Goal: Transaction & Acquisition: Subscribe to service/newsletter

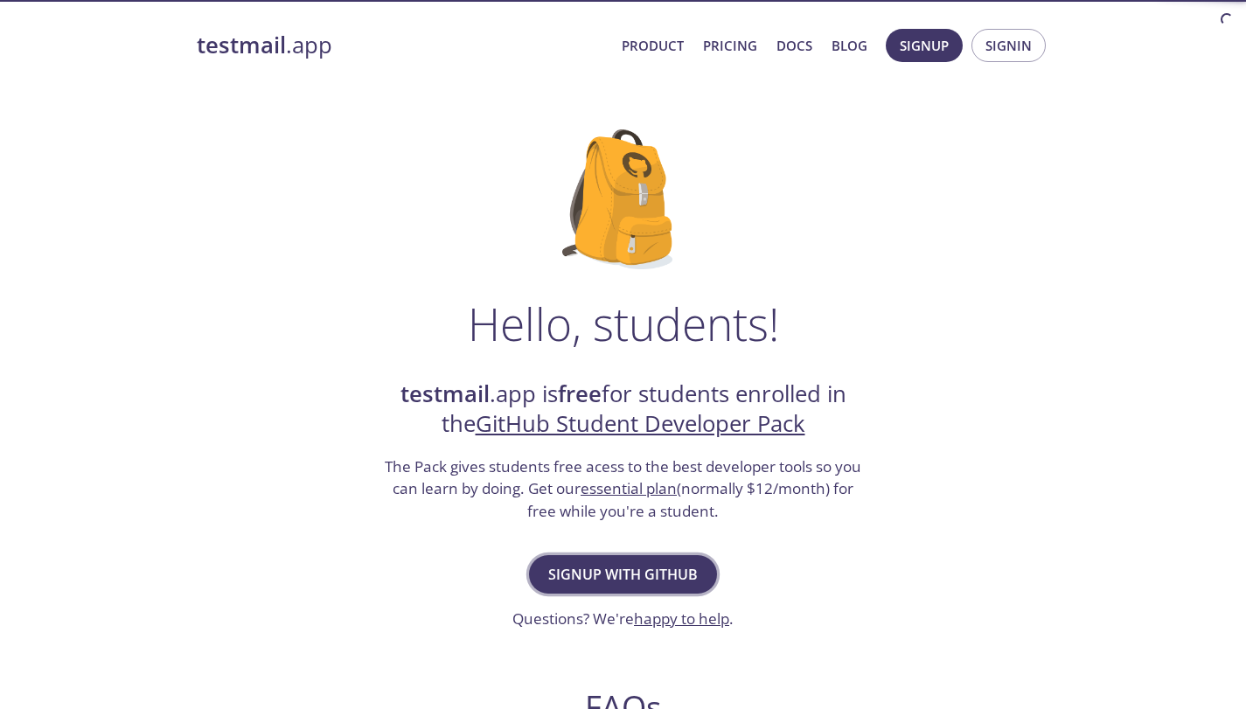
click at [660, 573] on span "Signup with GitHub" at bounding box center [623, 574] width 150 height 24
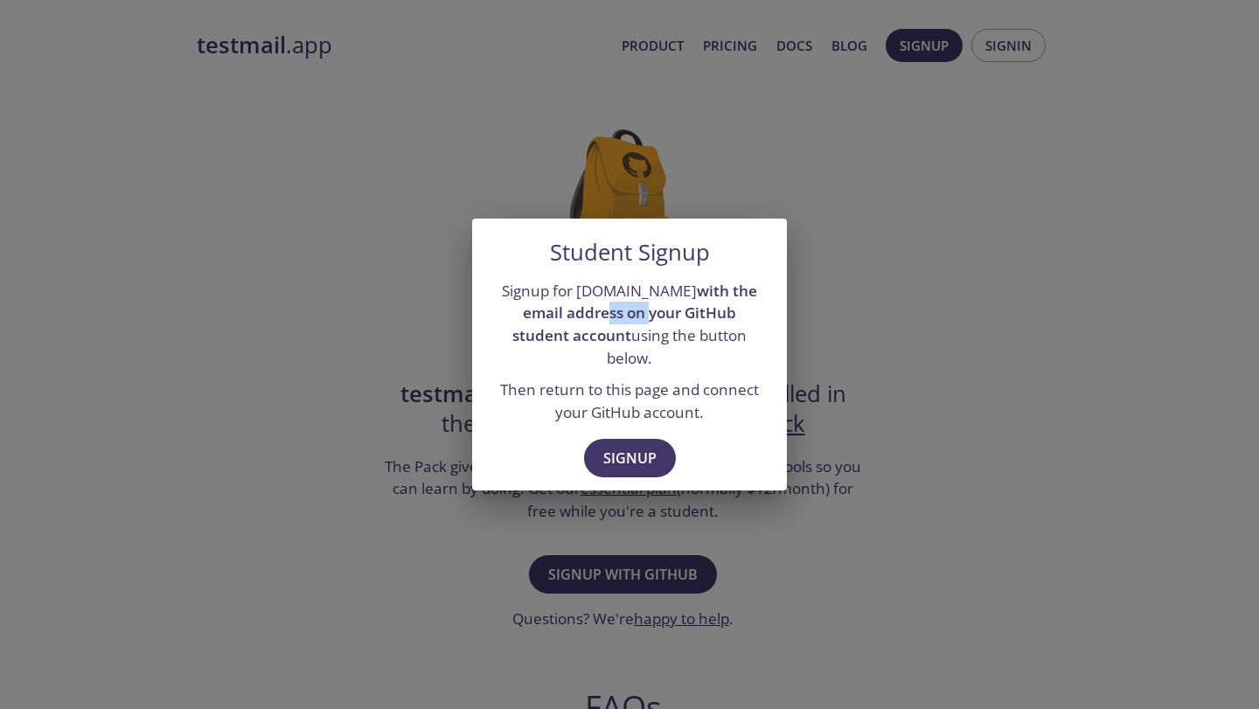
drag, startPoint x: 557, startPoint y: 318, endPoint x: 673, endPoint y: 324, distance: 116.4
click at [628, 316] on strong "with the email address on your GitHub student account" at bounding box center [634, 313] width 245 height 65
click at [643, 439] on button "Signup" at bounding box center [630, 458] width 92 height 38
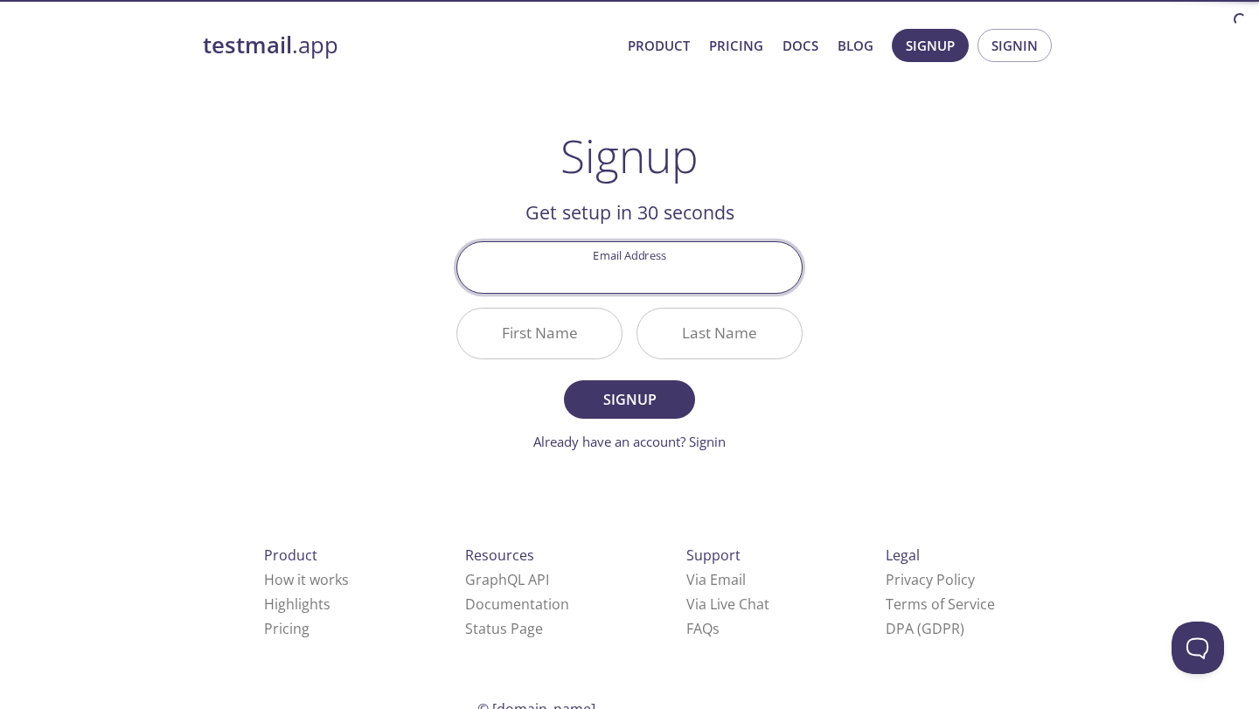
click at [577, 279] on input "Email Address" at bounding box center [629, 267] width 345 height 50
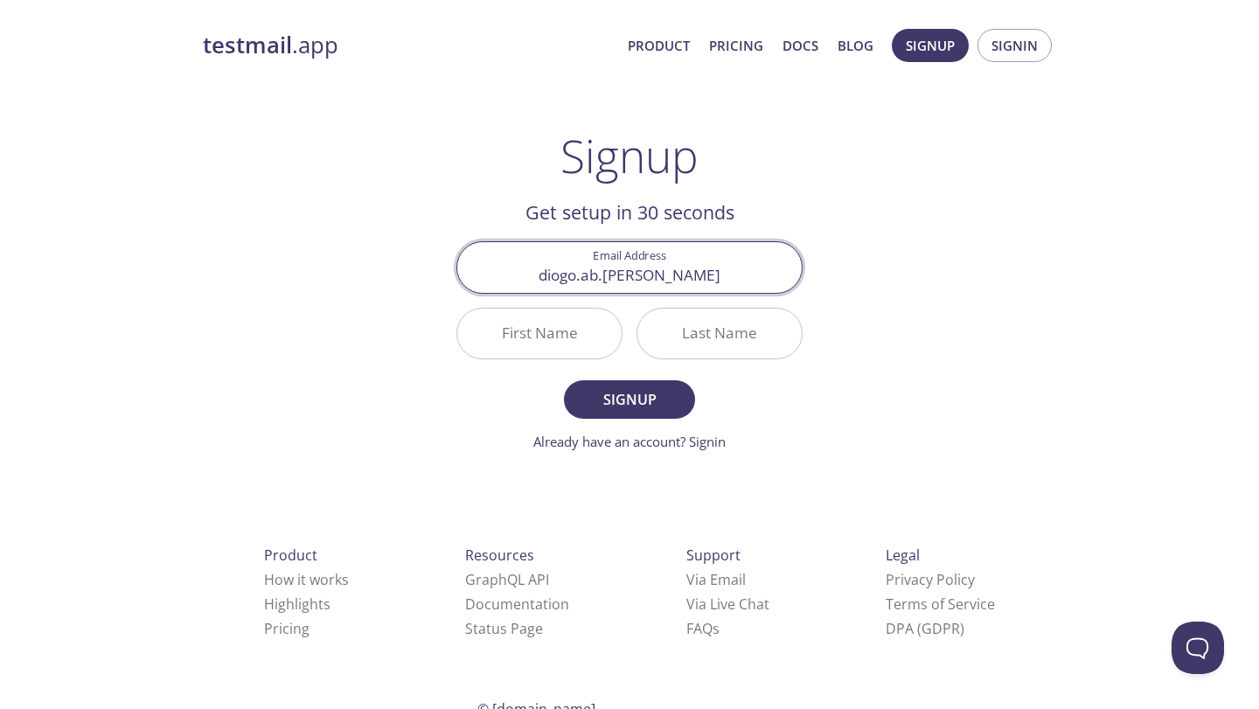
type input "[EMAIL_ADDRESS][PERSON_NAME][DOMAIN_NAME]"
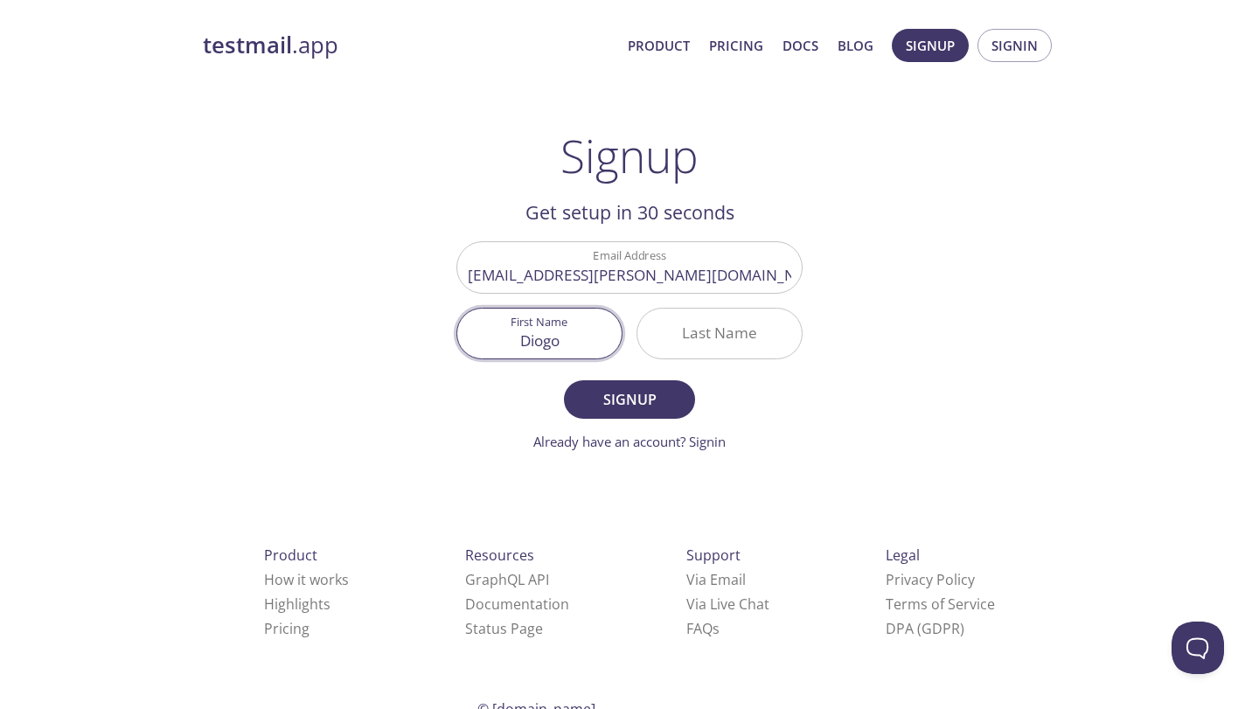
type input "Diogo"
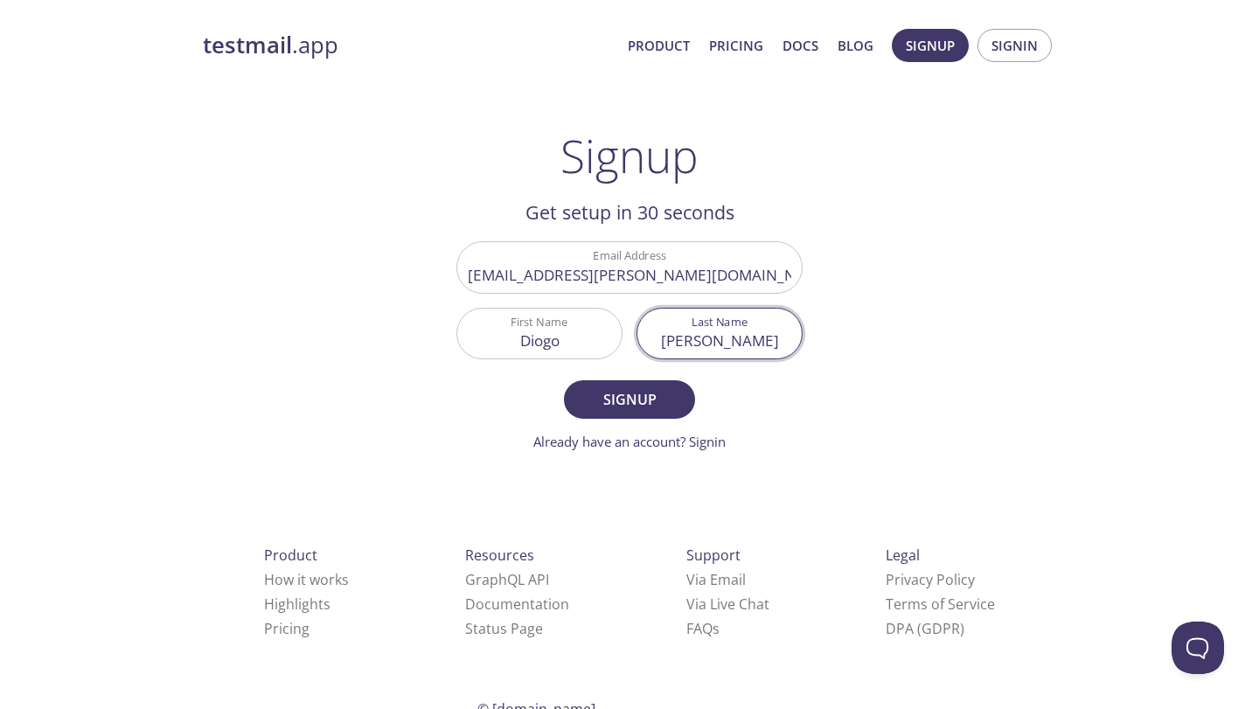
type input "[PERSON_NAME]"
click at [564, 380] on button "Signup" at bounding box center [629, 399] width 131 height 38
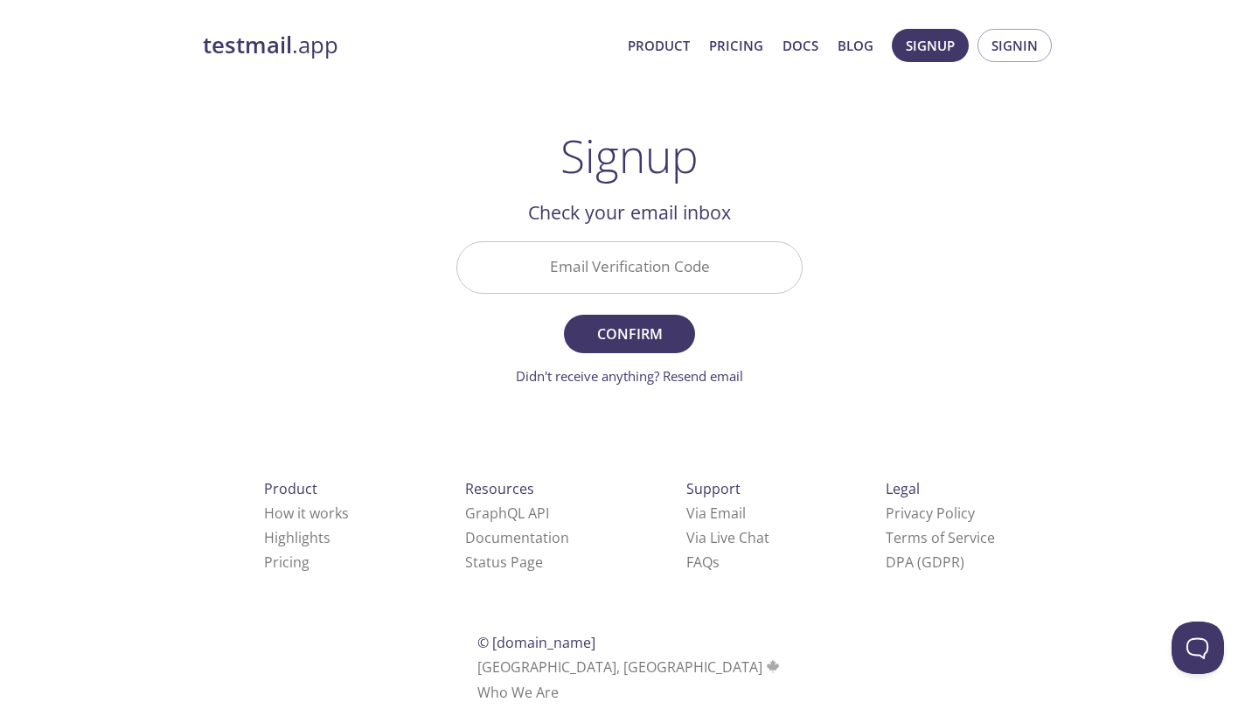
click at [586, 275] on input "Email Verification Code" at bounding box center [629, 267] width 345 height 50
paste input "LCN3C7T"
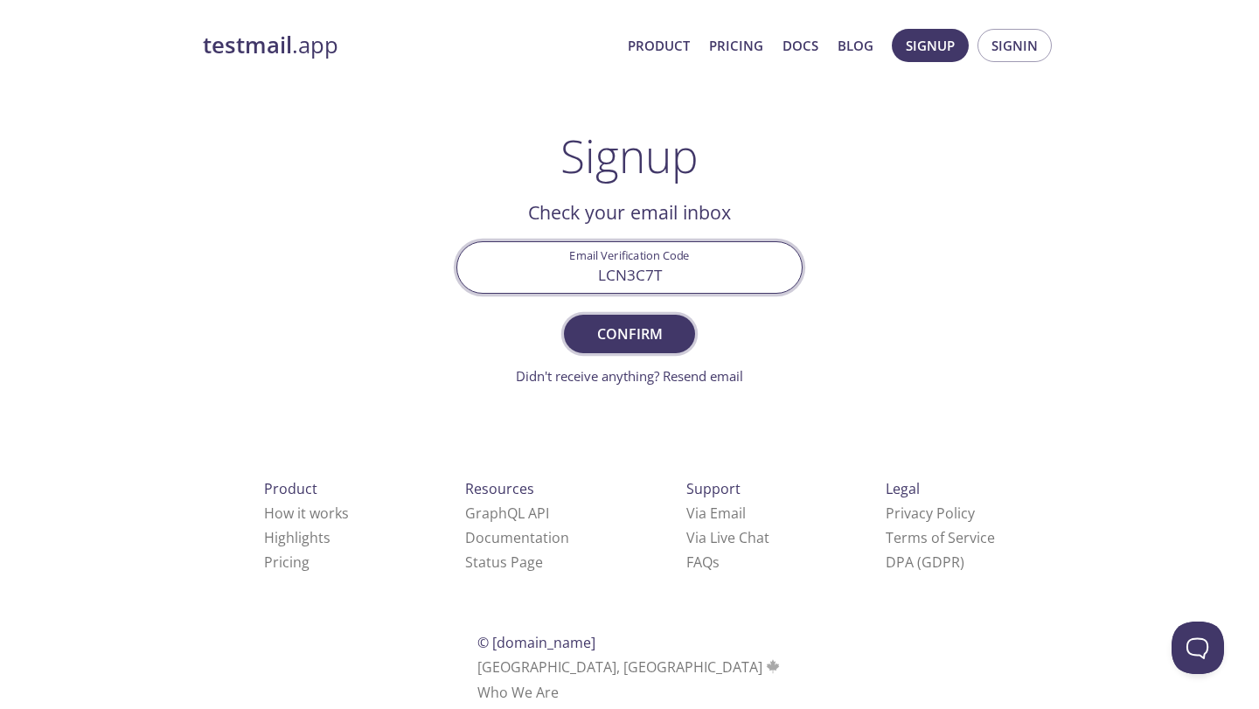
type input "LCN3C7T"
click at [605, 334] on span "Confirm" at bounding box center [629, 334] width 93 height 24
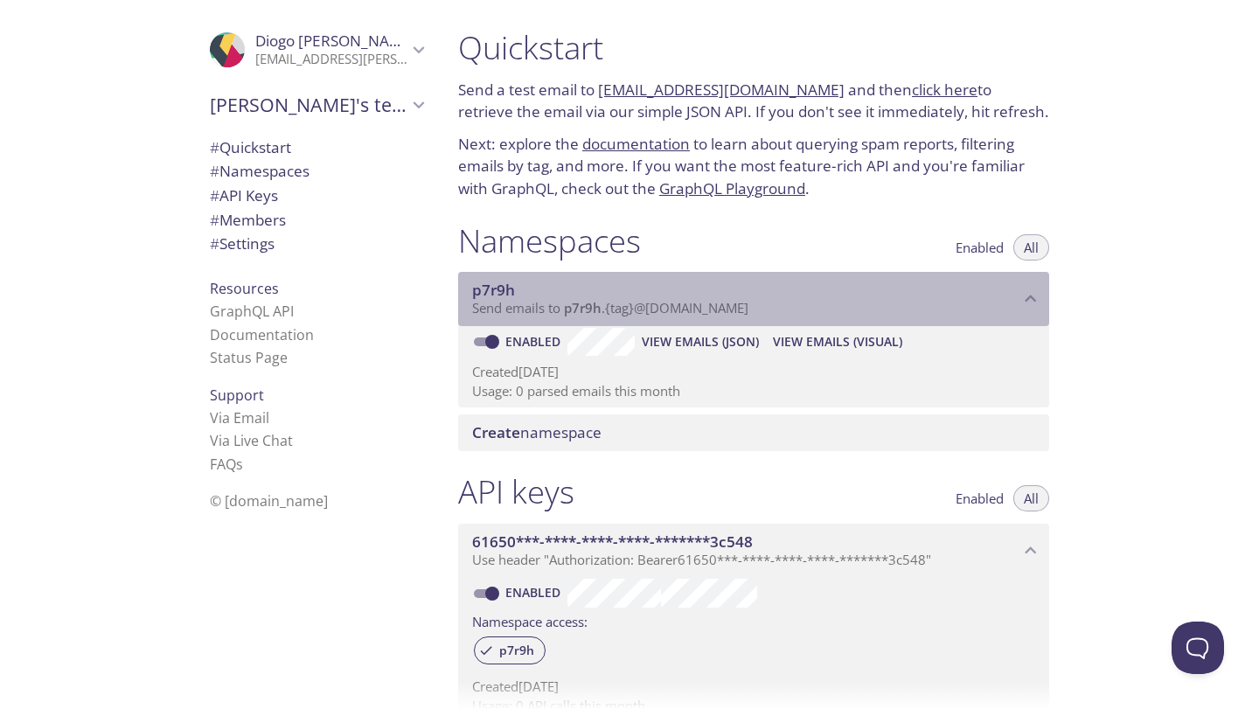
click at [611, 321] on div "p7r9h Send emails to p7r9h . {tag} @[DOMAIN_NAME]" at bounding box center [753, 299] width 591 height 54
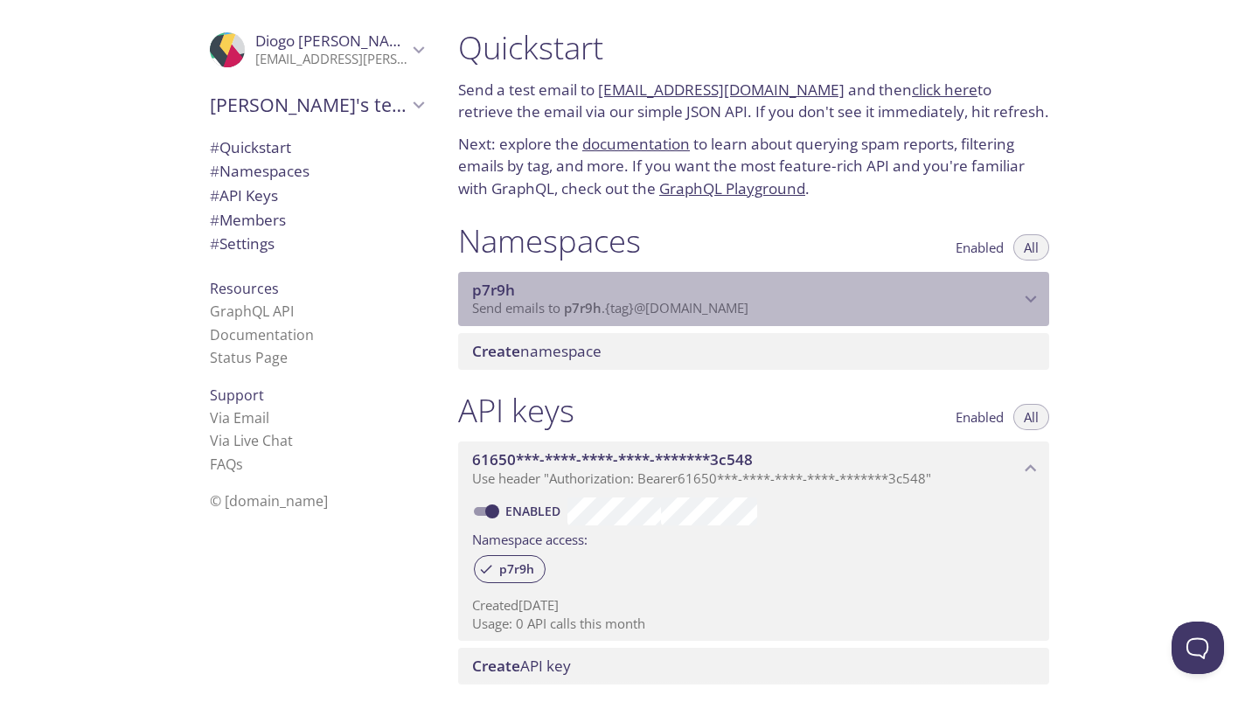
click at [611, 321] on div "p7r9h Send emails to p7r9h . {tag} @[DOMAIN_NAME]" at bounding box center [753, 299] width 591 height 54
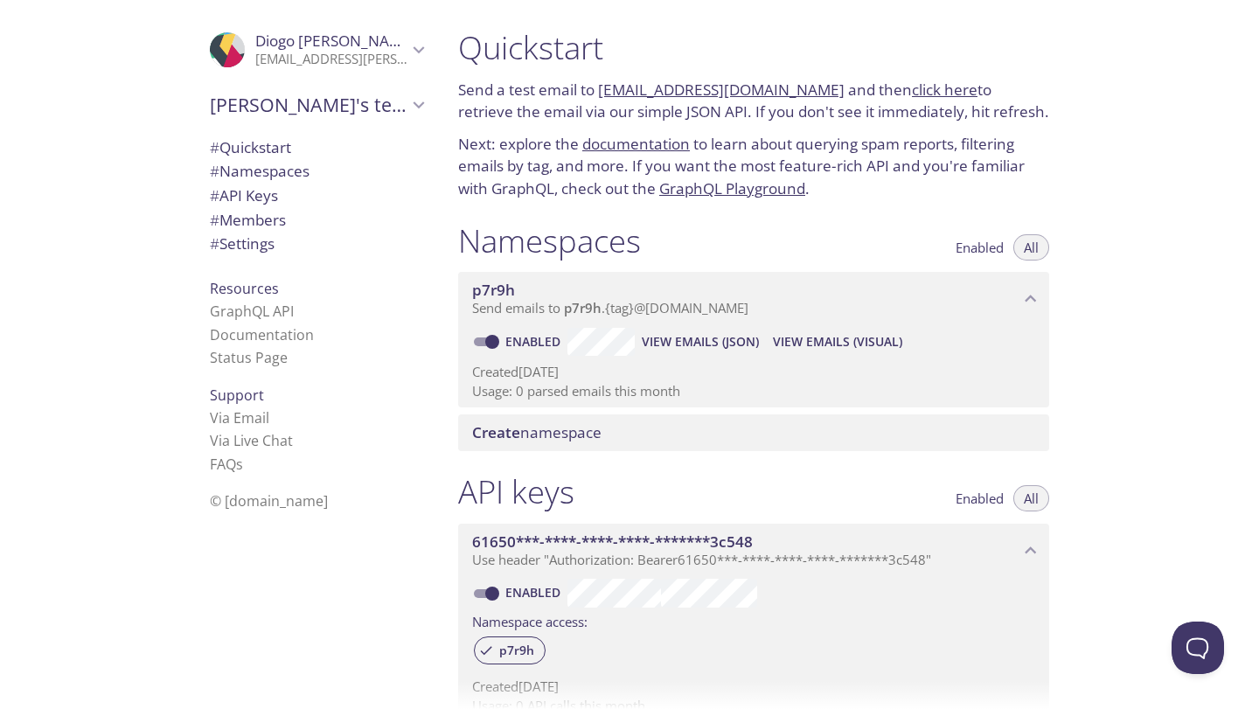
click at [282, 115] on span "[PERSON_NAME]'s team" at bounding box center [309, 105] width 198 height 24
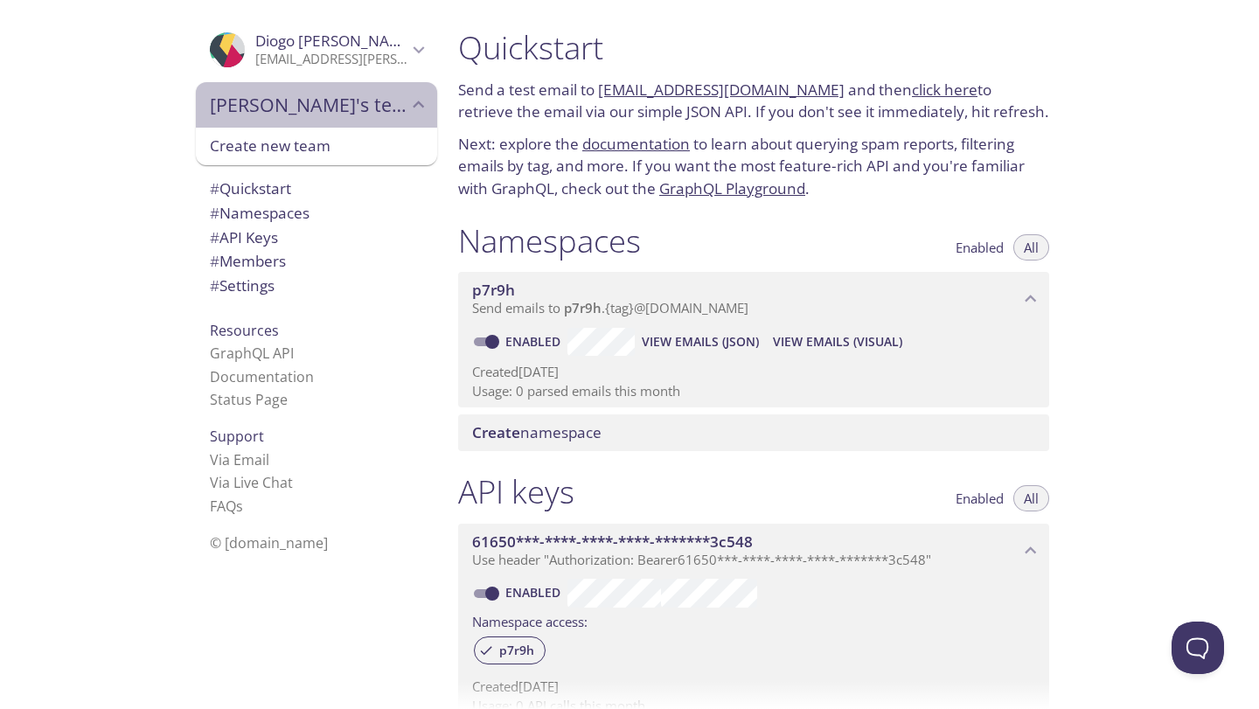
drag, startPoint x: 282, startPoint y: 82, endPoint x: 275, endPoint y: 67, distance: 16.8
click at [282, 82] on div "[PERSON_NAME]'s team" at bounding box center [316, 104] width 241 height 45
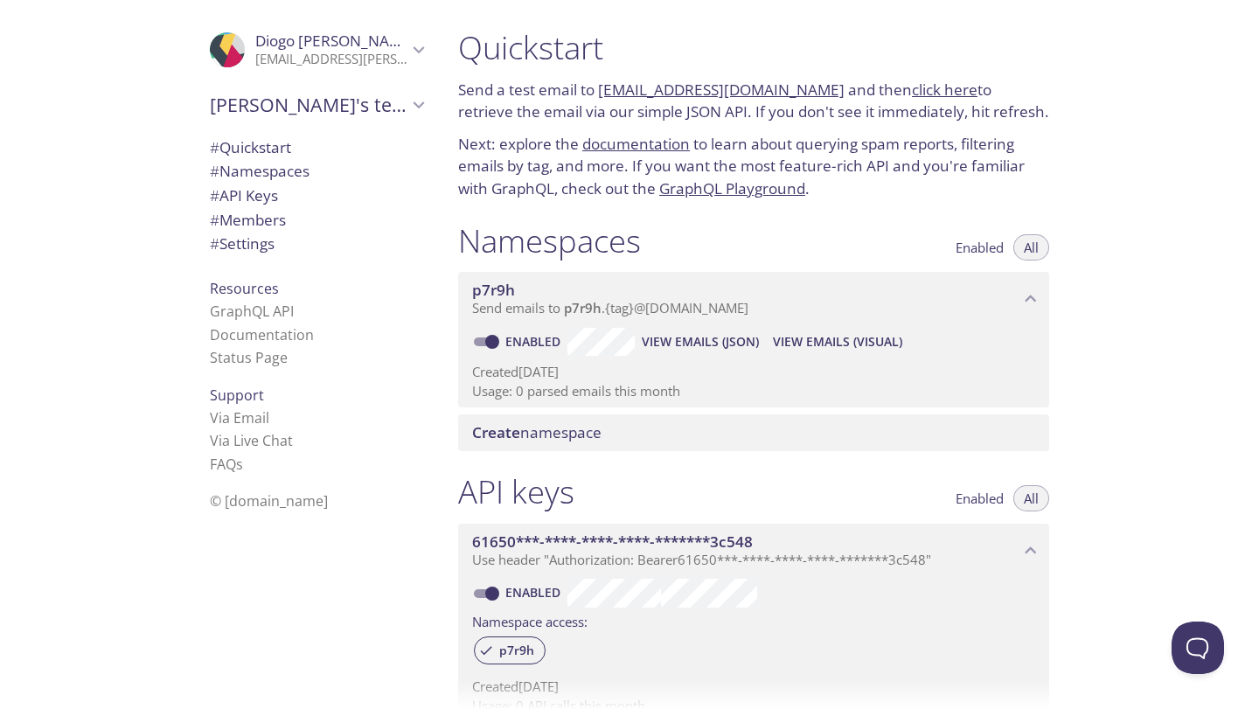
click at [274, 51] on p "[EMAIL_ADDRESS][PERSON_NAME][DOMAIN_NAME]" at bounding box center [331, 59] width 152 height 17
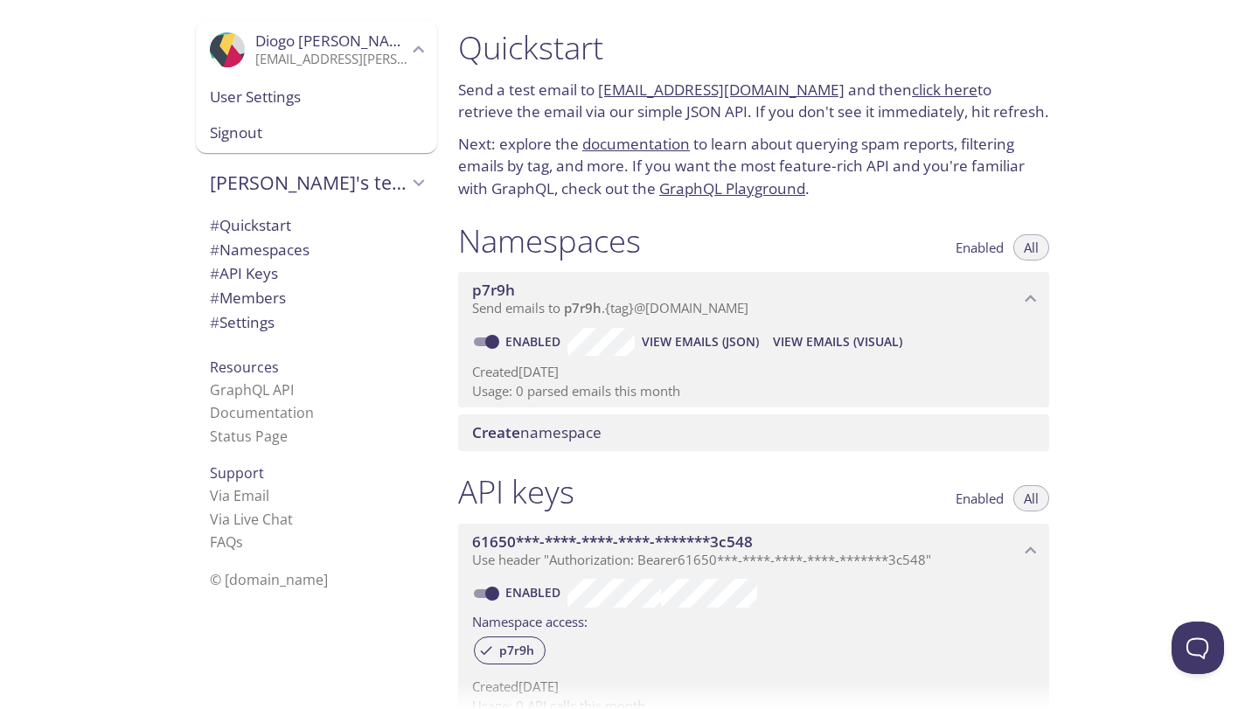
click at [266, 98] on span "User Settings" at bounding box center [316, 97] width 213 height 23
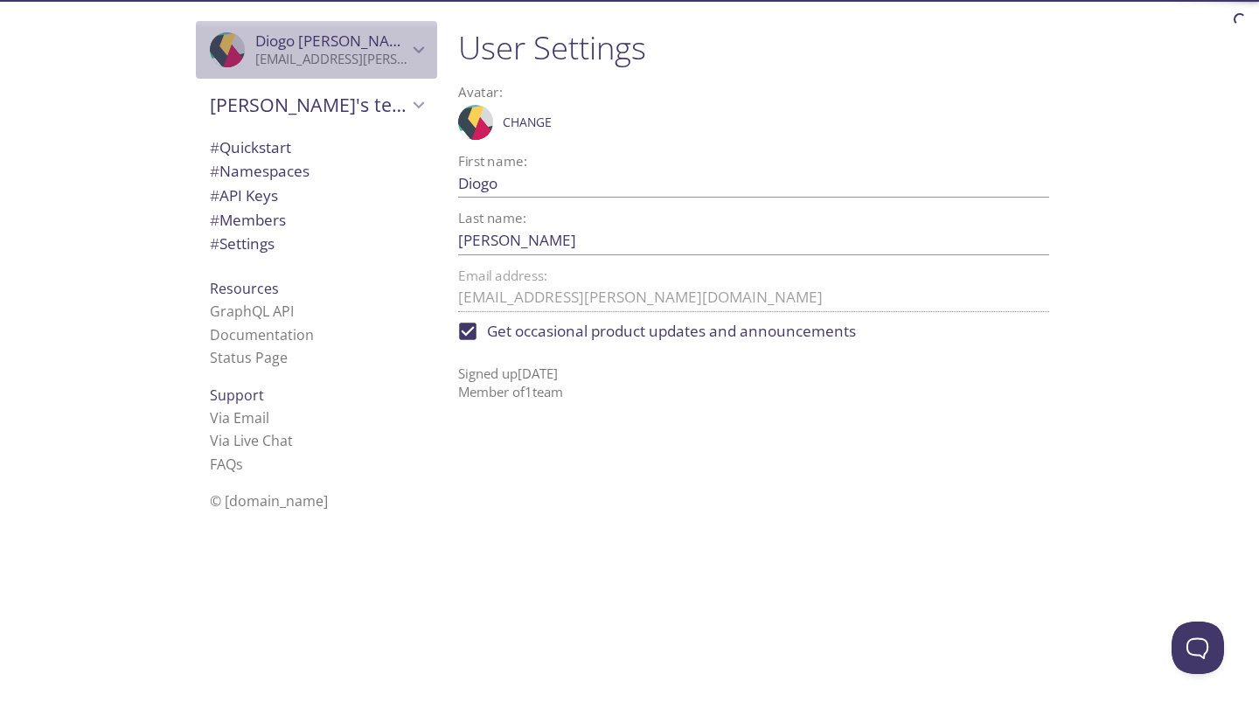
click at [265, 55] on p "[EMAIL_ADDRESS][PERSON_NAME][DOMAIN_NAME]" at bounding box center [331, 59] width 152 height 17
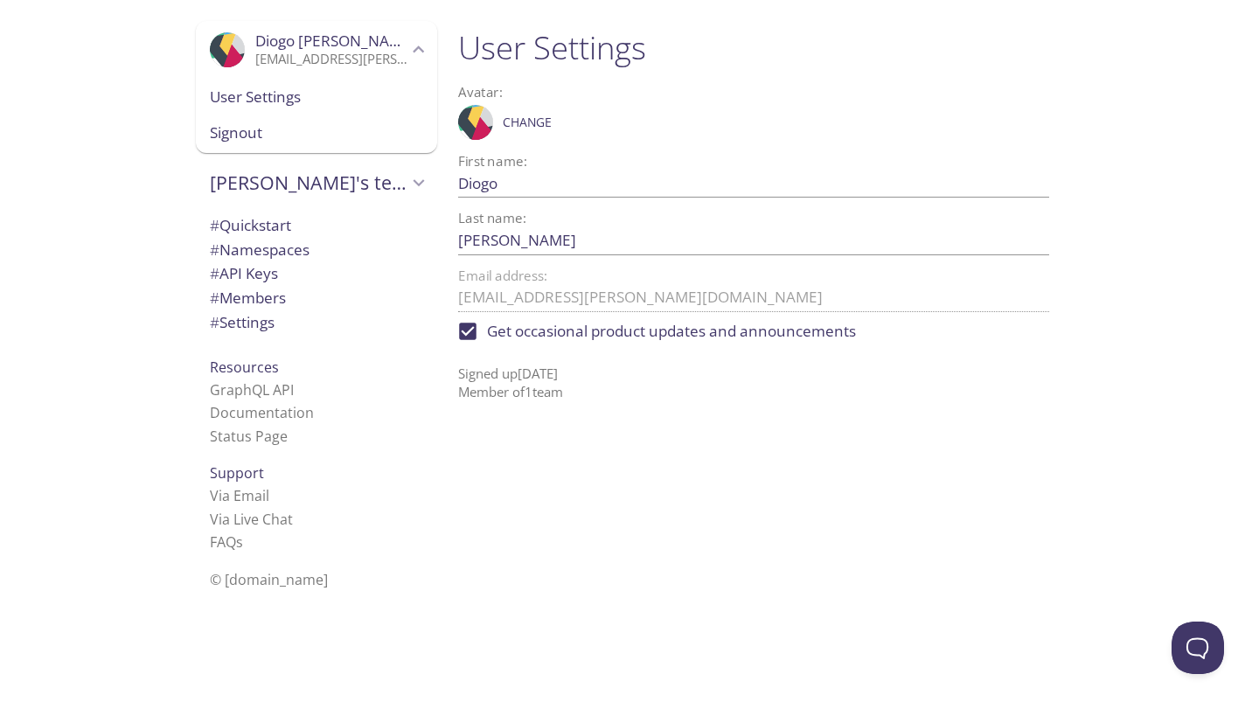
drag, startPoint x: 260, startPoint y: 130, endPoint x: 232, endPoint y: 84, distance: 54.1
click at [233, 85] on div "User Settings Signout" at bounding box center [316, 116] width 241 height 74
drag, startPoint x: 237, startPoint y: 69, endPoint x: 240, endPoint y: 89, distance: 20.3
click at [237, 69] on div ".cls-1 { fill: #6d5ca8; } .cls-2 { fill: #3fc191; } .cls-3 { fill: #3b4752; } .…" at bounding box center [316, 50] width 241 height 58
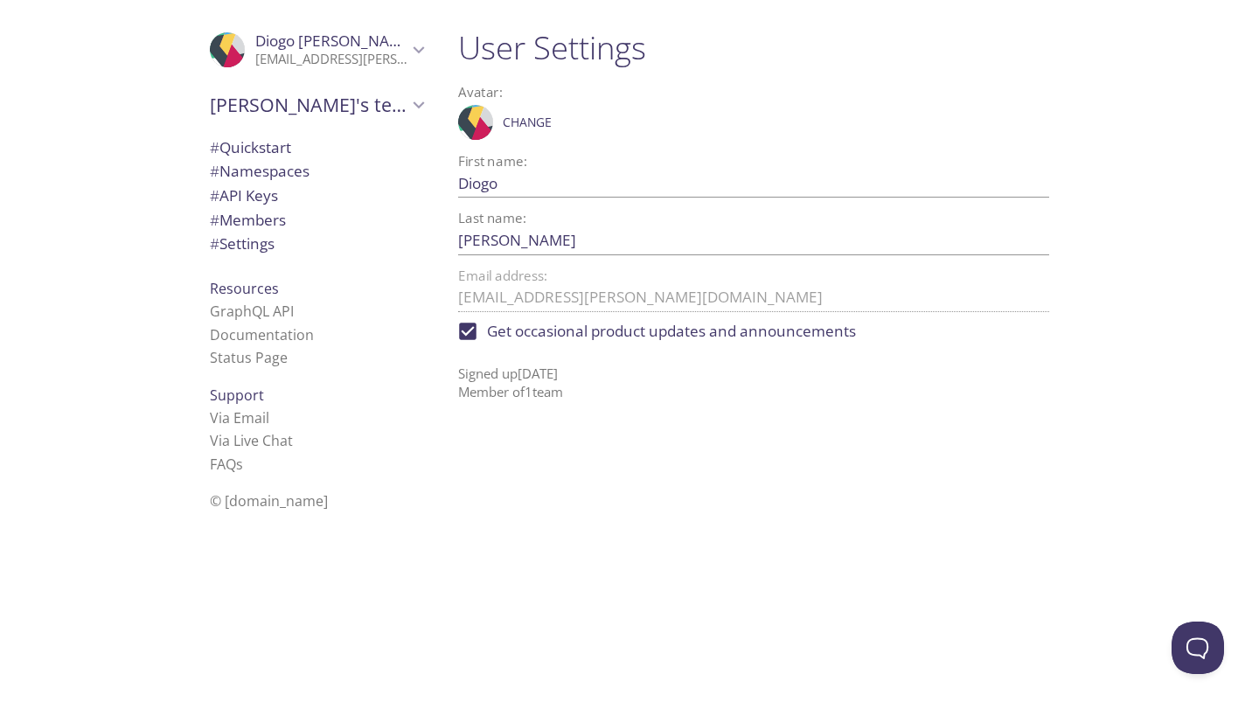
click at [245, 118] on div "[PERSON_NAME]'s team" at bounding box center [316, 104] width 241 height 45
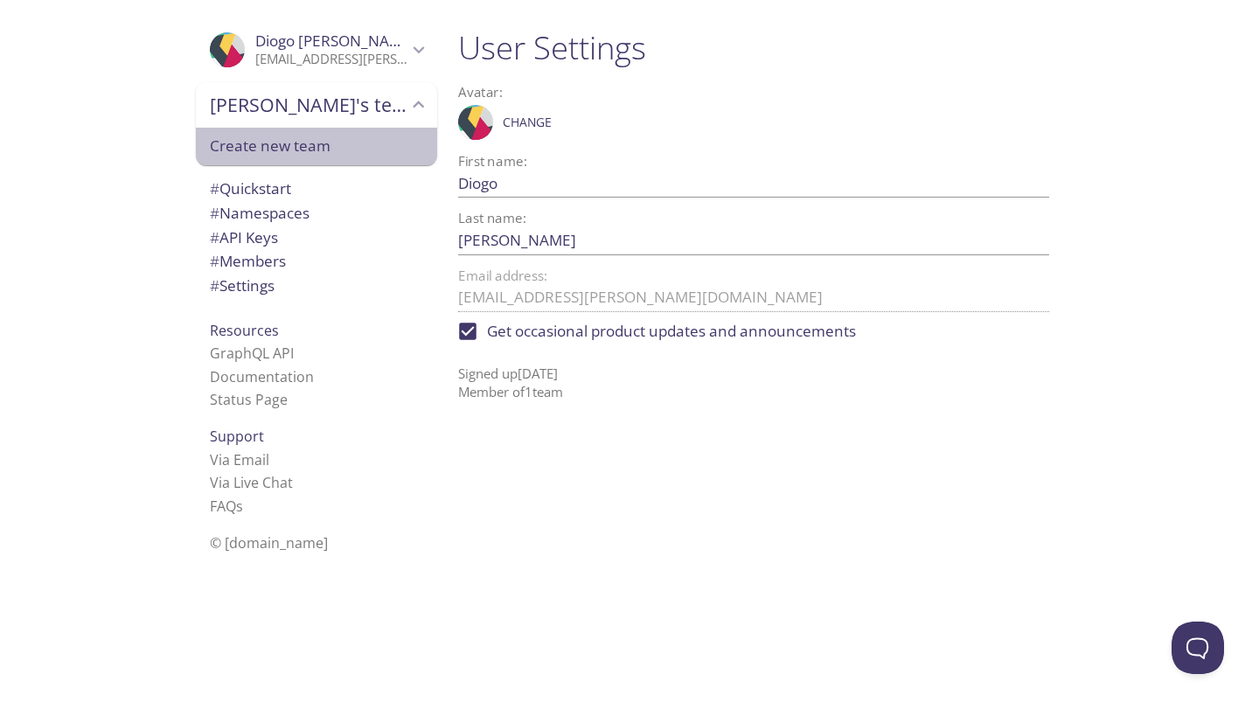
drag, startPoint x: 250, startPoint y: 144, endPoint x: 225, endPoint y: 122, distance: 33.5
click at [220, 120] on div "[PERSON_NAME]'s team Create new team" at bounding box center [316, 124] width 241 height 84
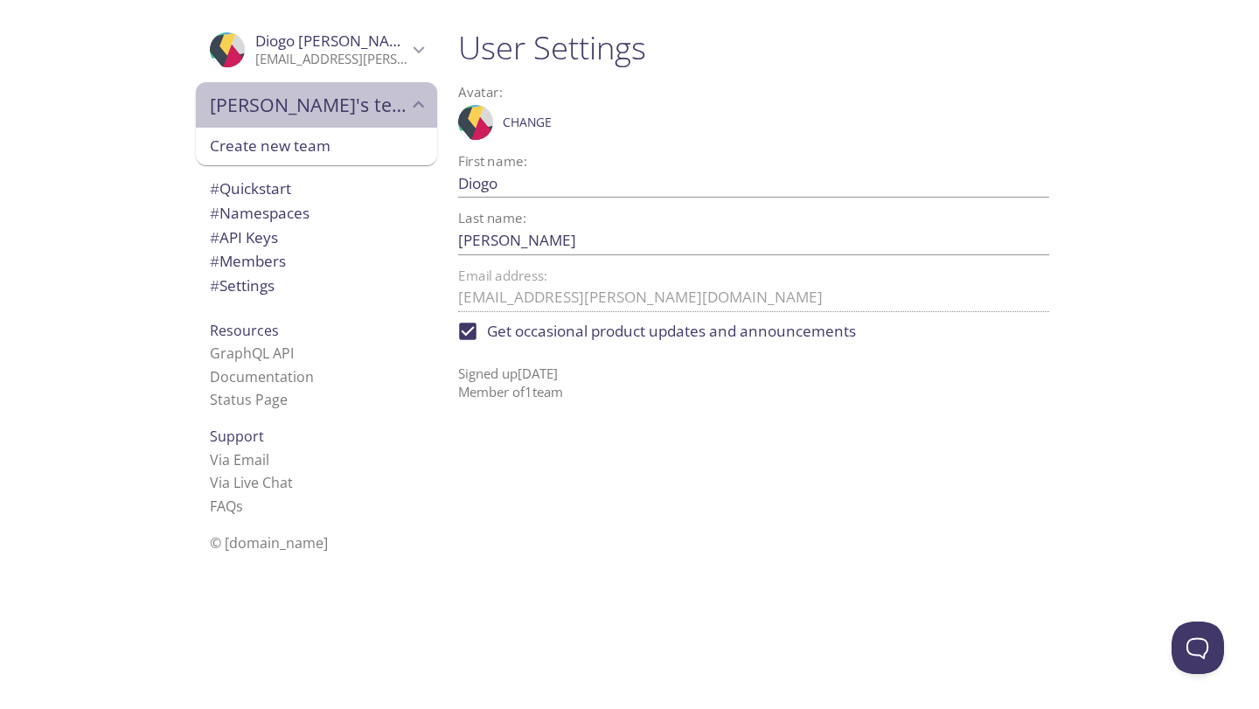
click at [232, 124] on div "[PERSON_NAME]'s team" at bounding box center [316, 104] width 241 height 45
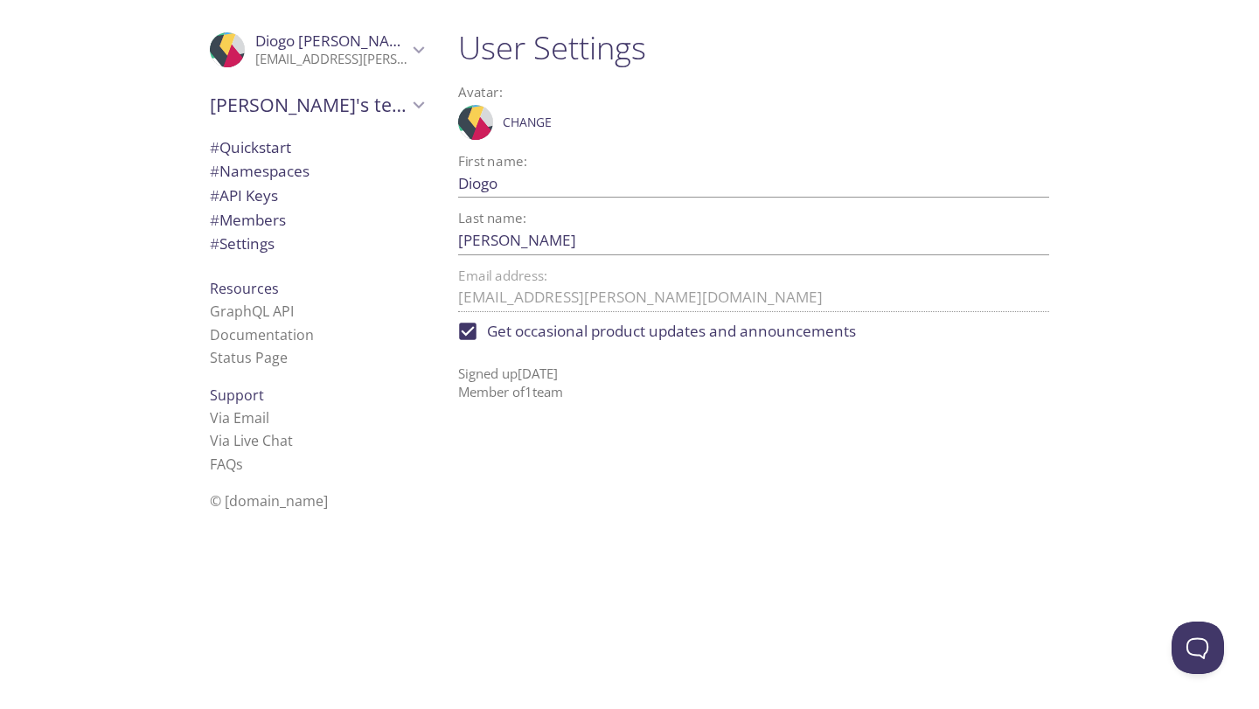
click at [241, 171] on span "# Namespaces" at bounding box center [260, 171] width 100 height 20
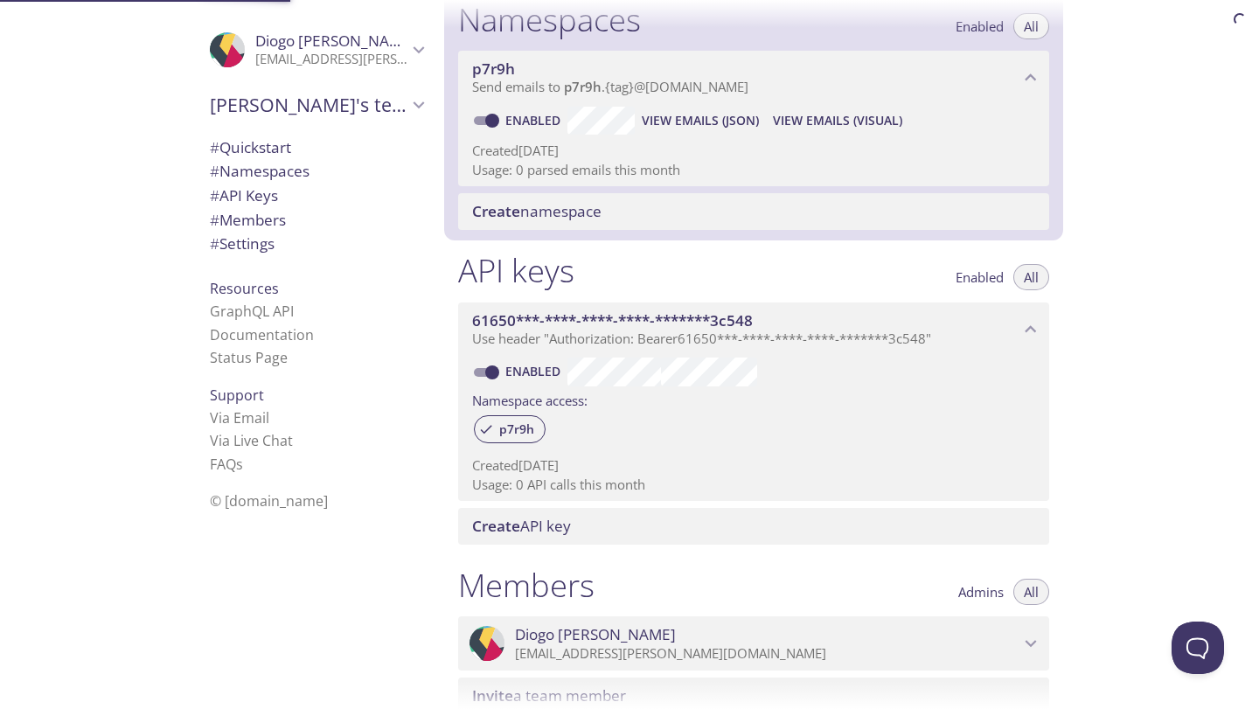
click at [240, 199] on span "# API Keys" at bounding box center [244, 195] width 68 height 20
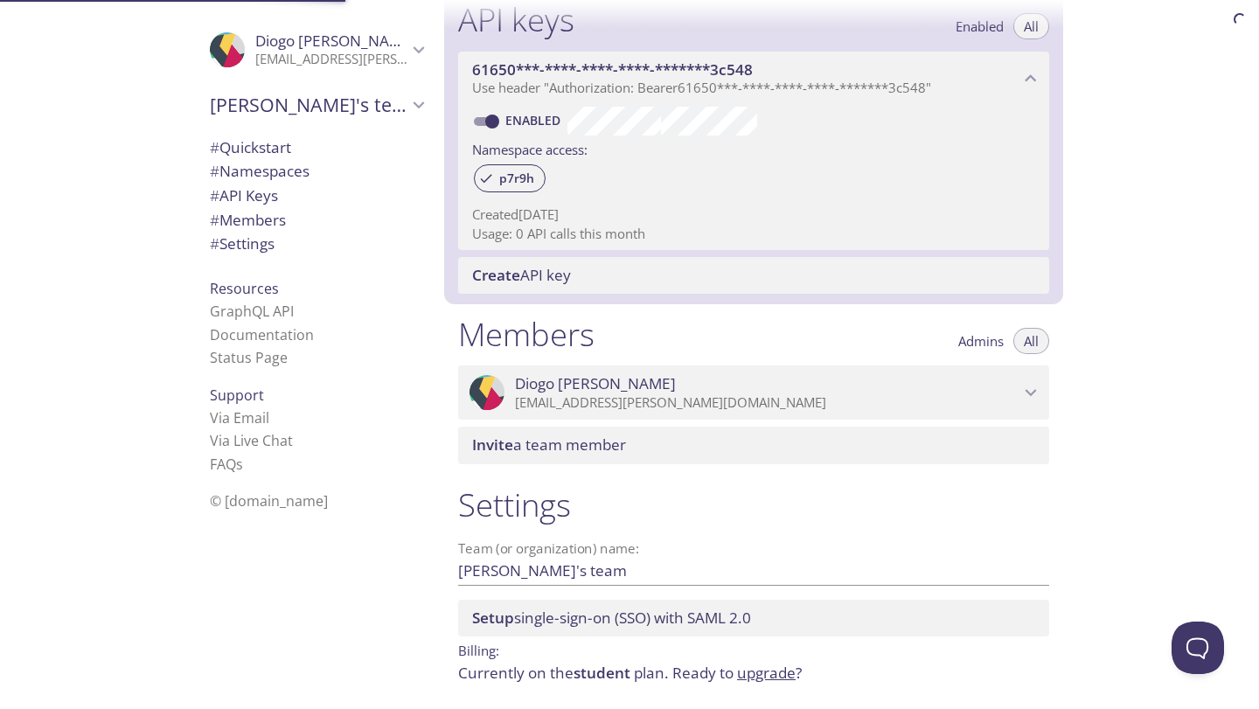
click at [237, 225] on span "# Members" at bounding box center [248, 220] width 76 height 20
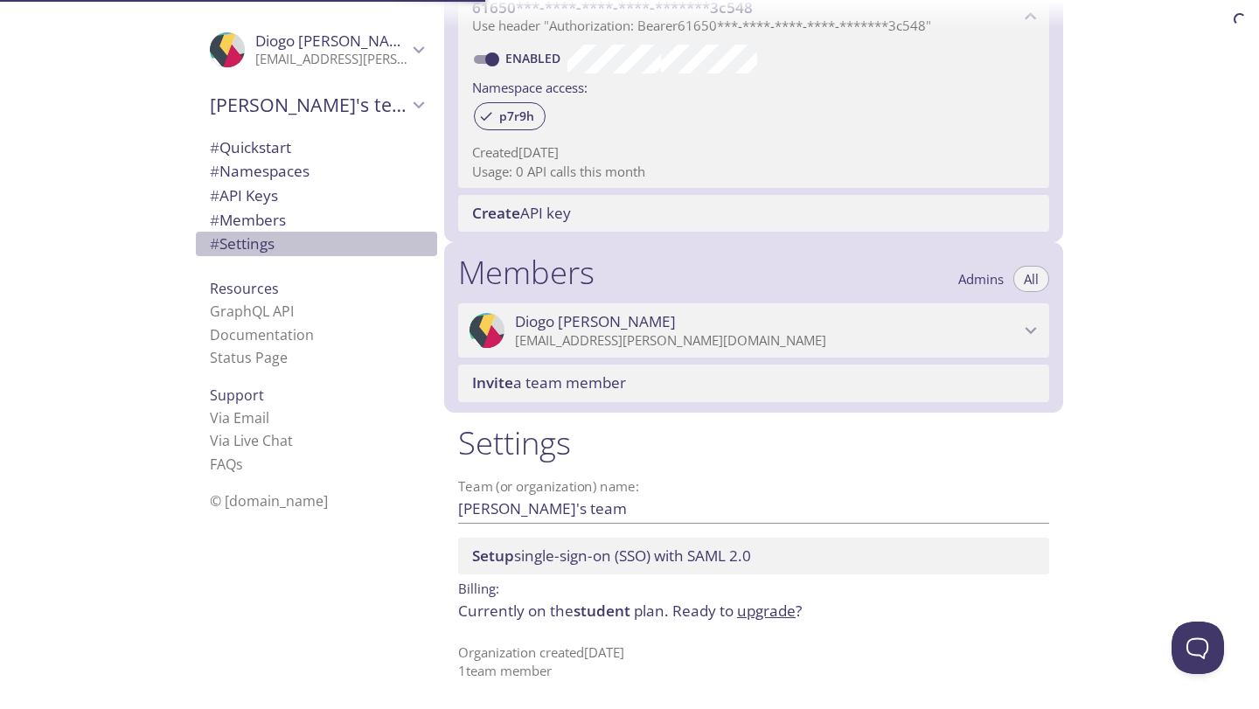
click at [237, 254] on span "# Settings" at bounding box center [316, 244] width 213 height 23
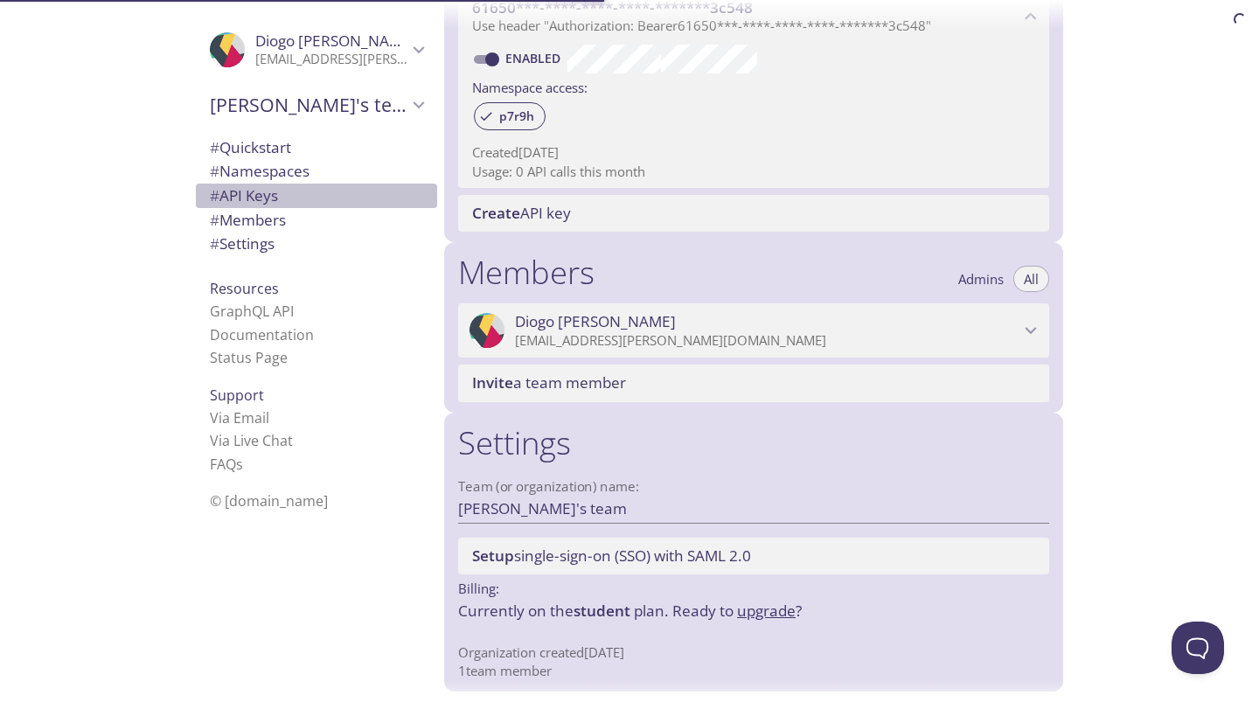
click at [226, 191] on span "# API Keys" at bounding box center [244, 195] width 68 height 20
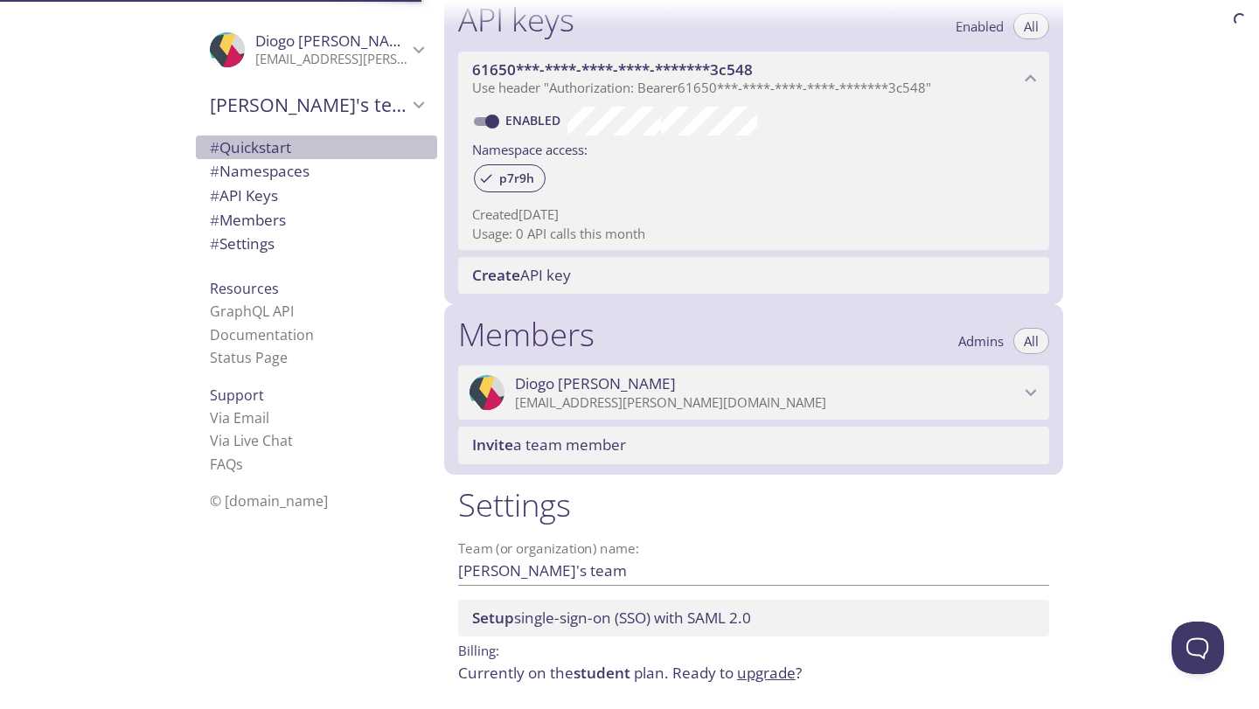
click at [240, 157] on span "# Quickstart" at bounding box center [316, 147] width 213 height 23
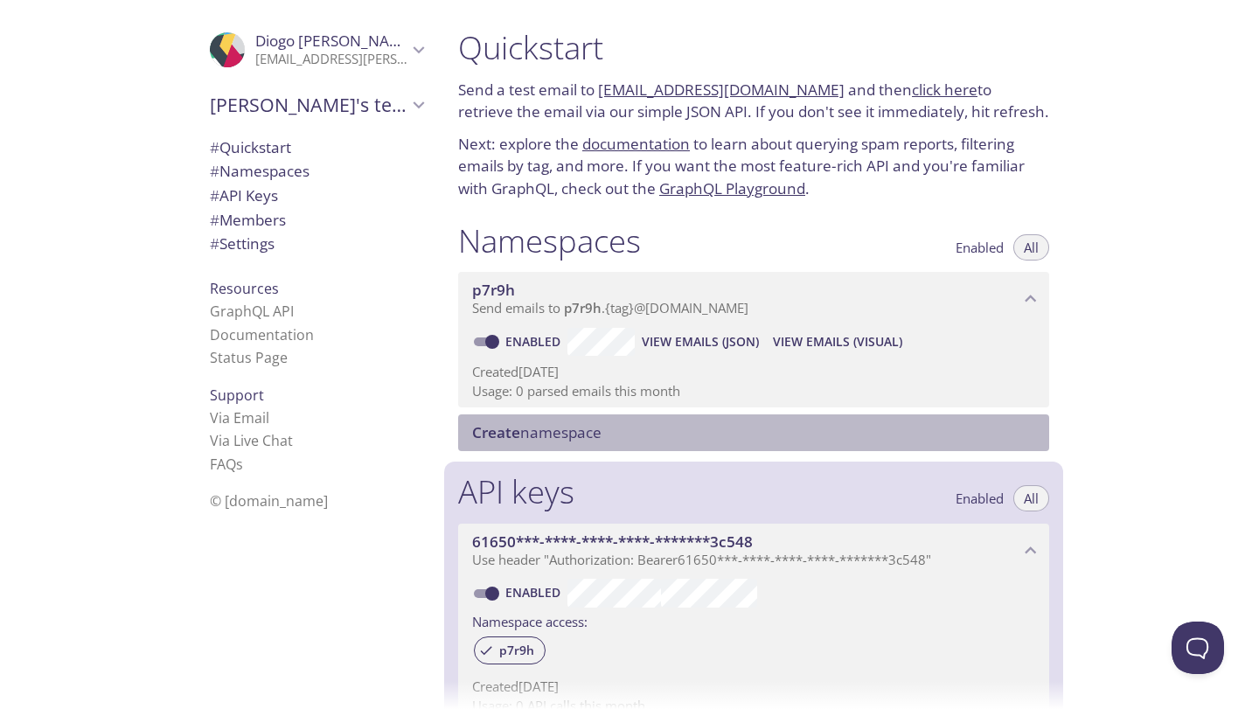
click at [641, 414] on div "Create namespace" at bounding box center [753, 432] width 591 height 37
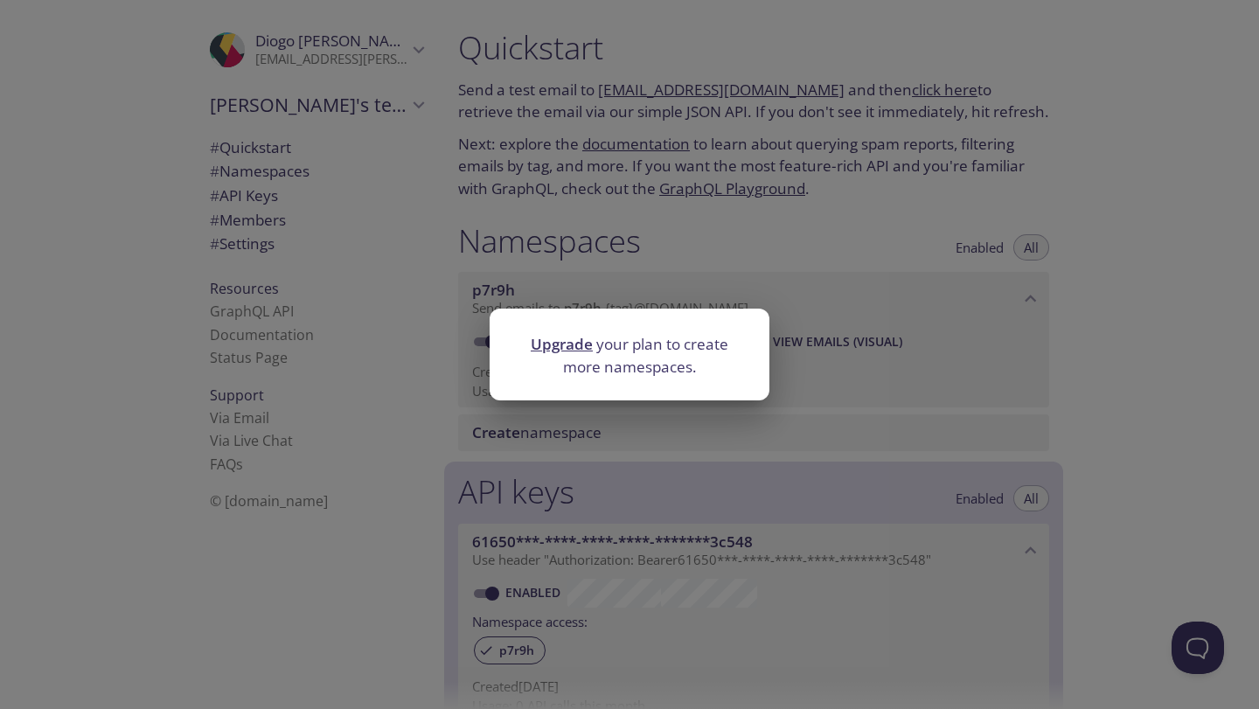
click at [567, 353] on link "Upgrade" at bounding box center [562, 344] width 62 height 20
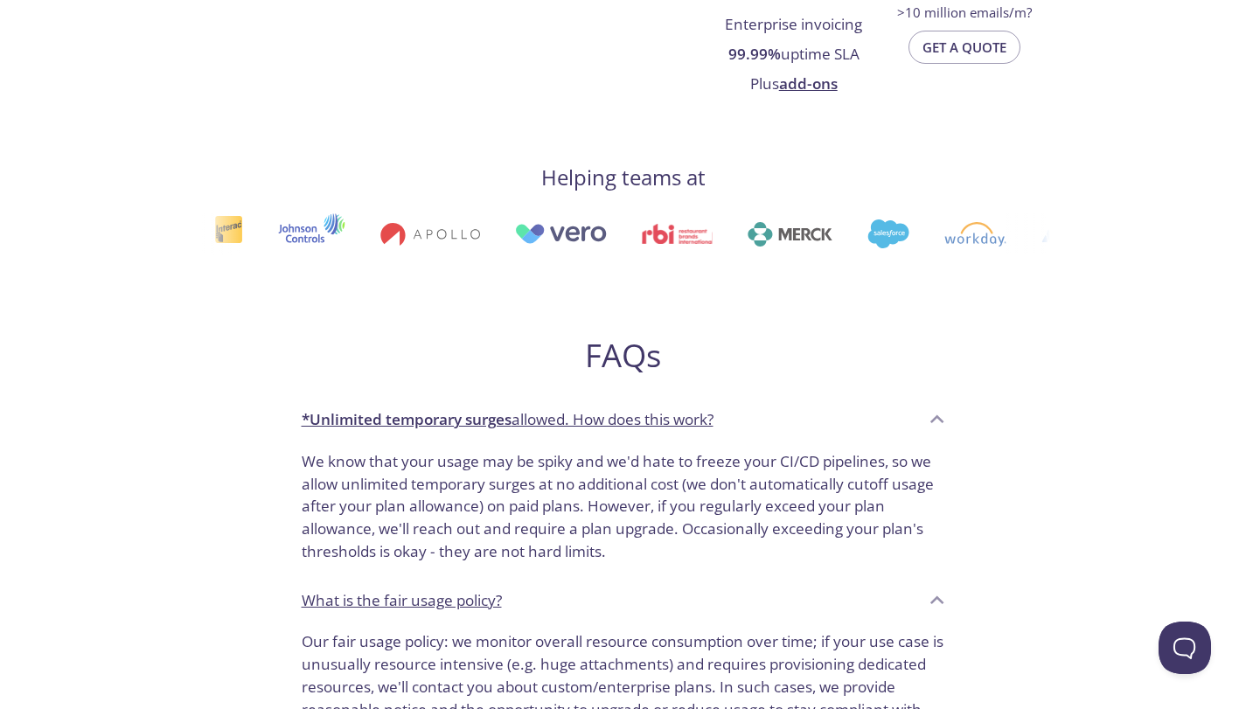
drag, startPoint x: 1247, startPoint y: 230, endPoint x: 1258, endPoint y: 204, distance: 28.6
click at [1246, 205] on html "testmail .app Product Pricing Docs Blog Console Select your plan Diogo's team F…" at bounding box center [623, 338] width 1246 height 2330
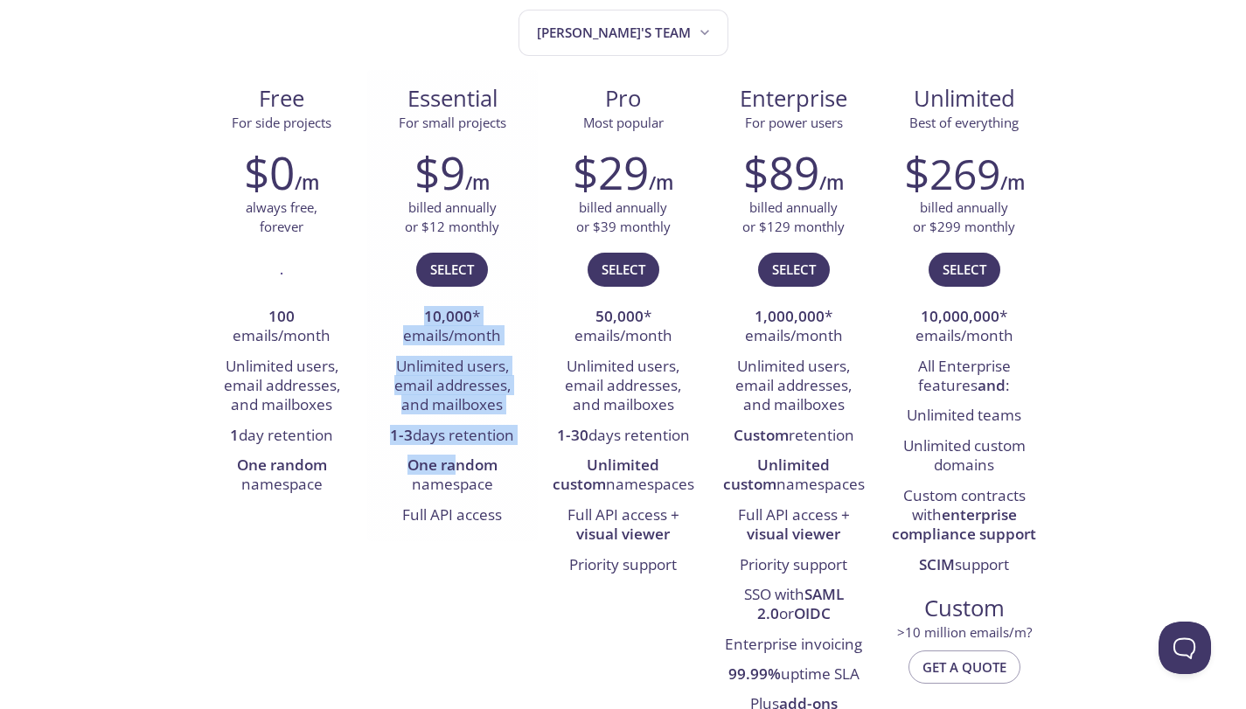
drag, startPoint x: 413, startPoint y: 302, endPoint x: 454, endPoint y: 476, distance: 178.8
click at [456, 472] on div "$9 /m billed annually or $12 monthly Select 10,000 * emails/month Unlimited use…" at bounding box center [452, 338] width 171 height 407
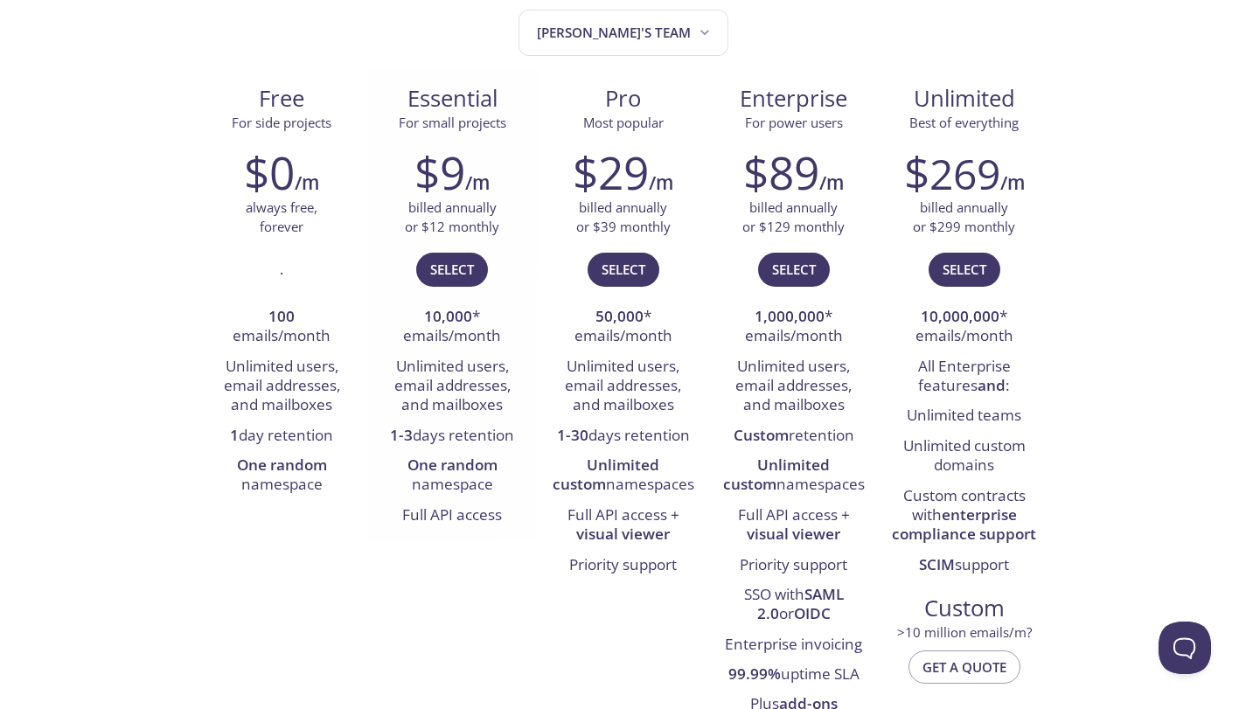
drag, startPoint x: 450, startPoint y: 479, endPoint x: 411, endPoint y: 477, distance: 39.4
click at [450, 480] on li "One random namespace" at bounding box center [452, 476] width 144 height 50
drag, startPoint x: 422, startPoint y: 448, endPoint x: 512, endPoint y: 483, distance: 96.6
click at [517, 474] on ul "10,000 * emails/month Unlimited users, email addresses, and mailboxes 1-3 days …" at bounding box center [452, 417] width 144 height 228
drag, startPoint x: 489, startPoint y: 502, endPoint x: 459, endPoint y: 517, distance: 33.2
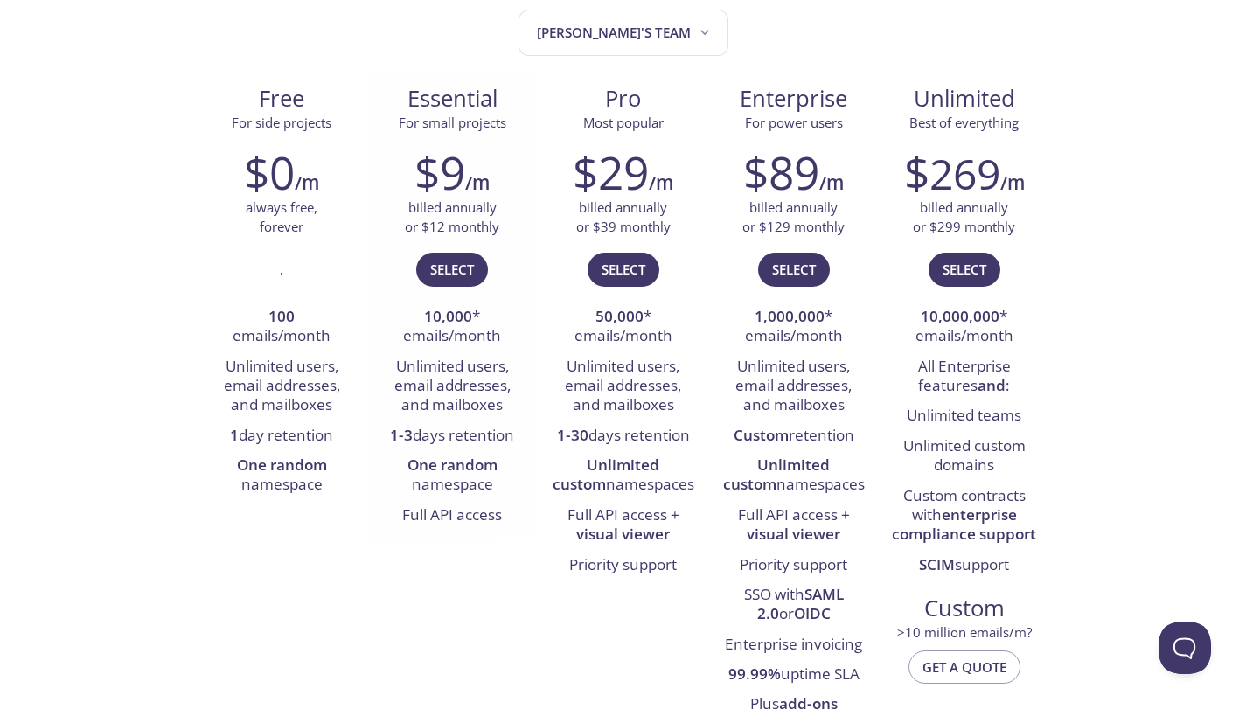
click at [483, 507] on li "Full API access" at bounding box center [452, 516] width 144 height 30
drag, startPoint x: 459, startPoint y: 517, endPoint x: 472, endPoint y: 521, distance: 13.8
click at [456, 517] on li "Full API access" at bounding box center [452, 516] width 144 height 30
drag, startPoint x: 513, startPoint y: 525, endPoint x: 316, endPoint y: 358, distance: 259.3
click at [320, 405] on div "Free For side projects $0 /m always free, forever . 100 emails/month Unlimited …" at bounding box center [623, 400] width 853 height 661
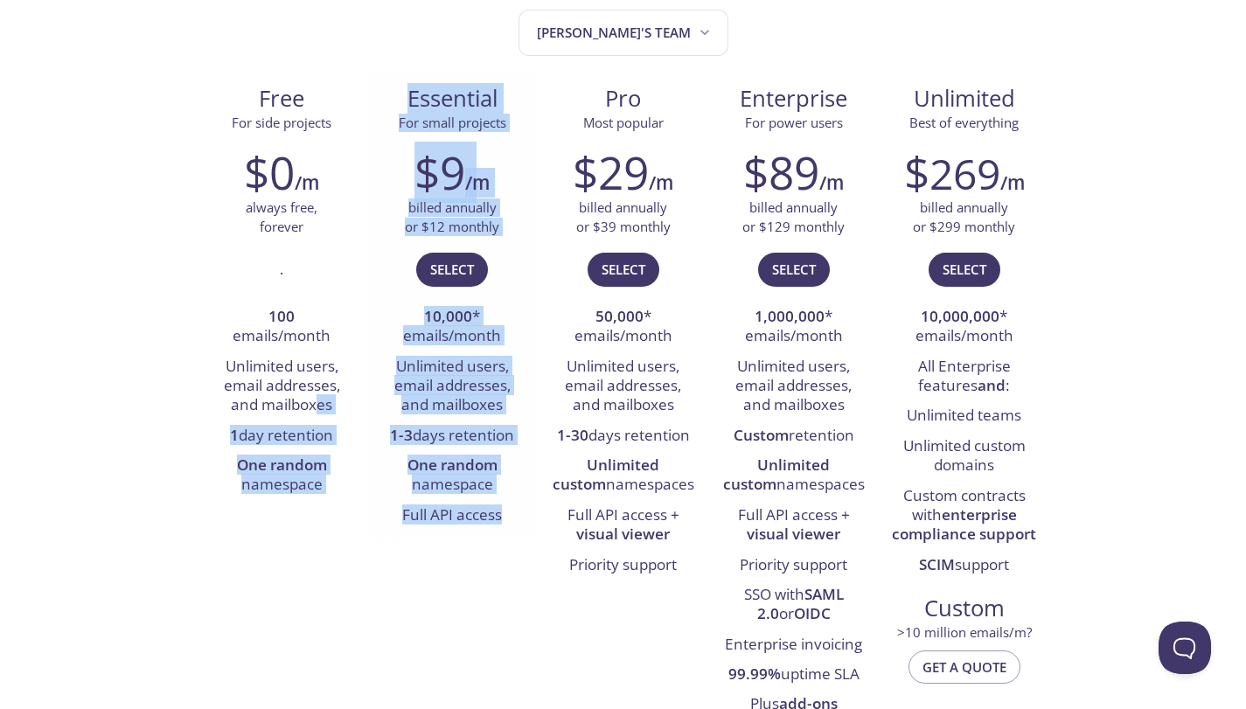
drag, startPoint x: 443, startPoint y: 360, endPoint x: 460, endPoint y: 397, distance: 40.3
click at [443, 360] on li "Unlimited users, email addresses, and mailboxes" at bounding box center [452, 386] width 144 height 69
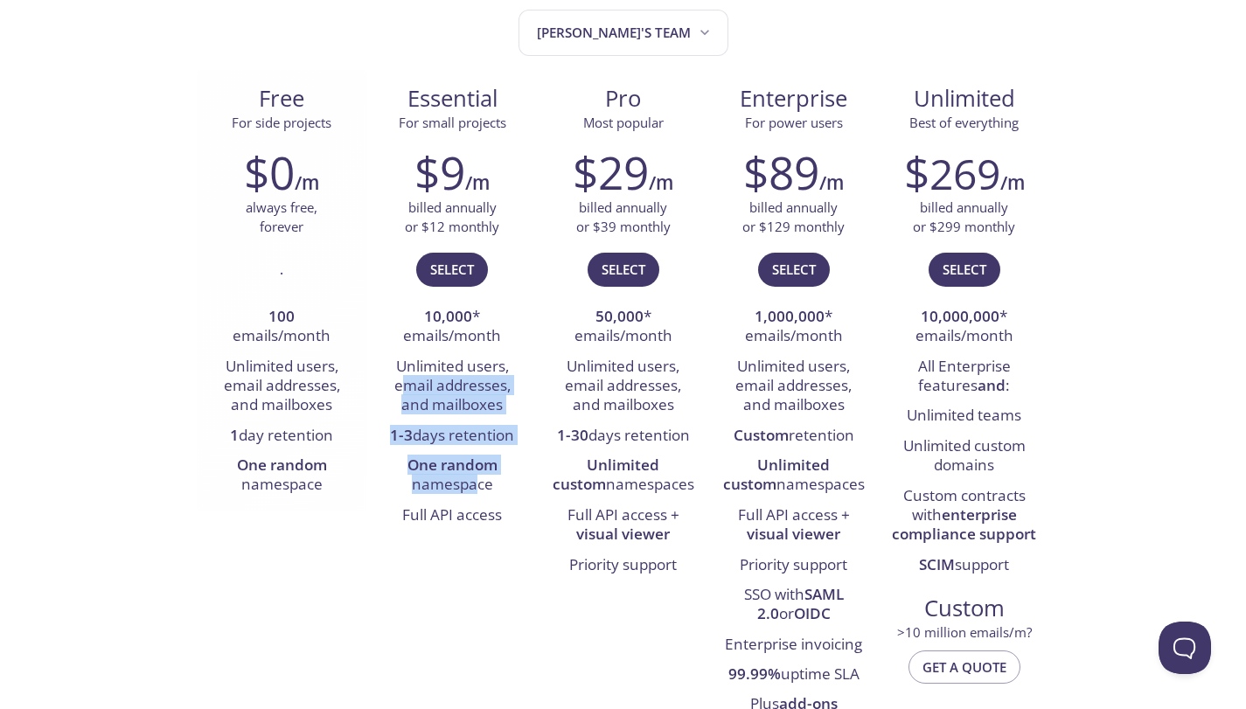
drag, startPoint x: 476, startPoint y: 490, endPoint x: 297, endPoint y: 194, distance: 345.2
click at [306, 208] on div "Free For side projects $0 /m always free, forever . 100 emails/month Unlimited …" at bounding box center [623, 400] width 853 height 661
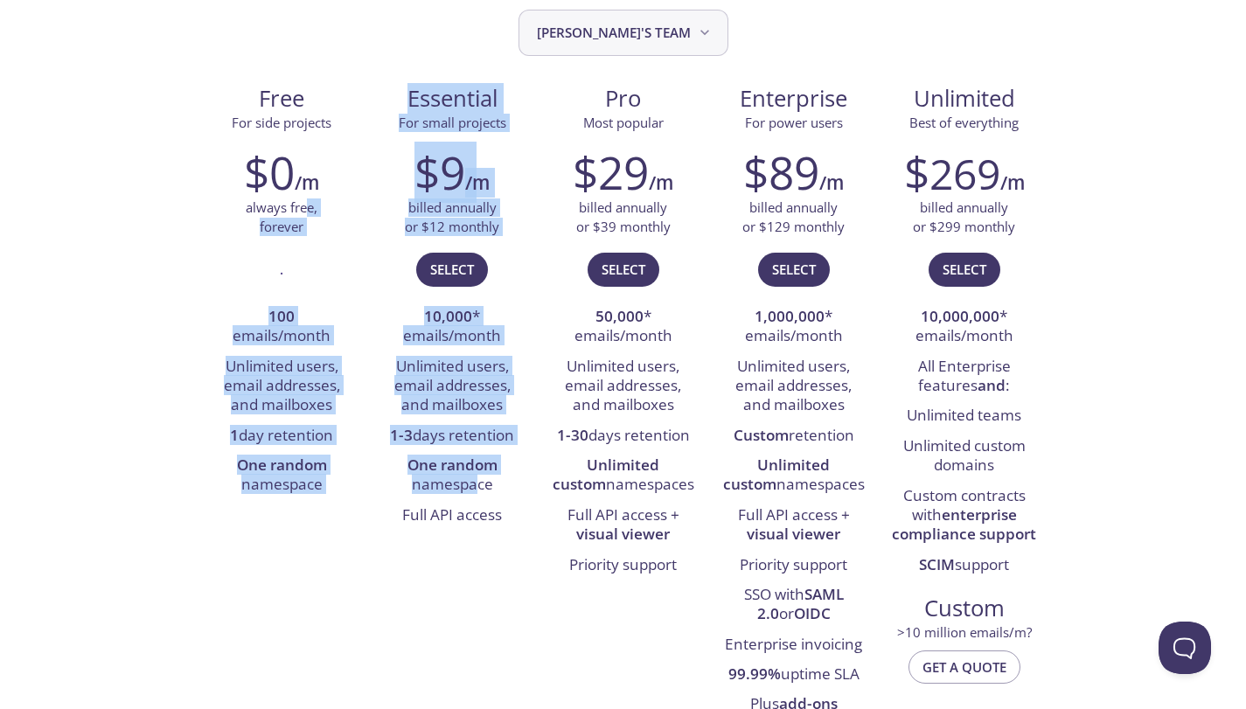
click at [620, 40] on span "[PERSON_NAME]'s team" at bounding box center [625, 33] width 177 height 24
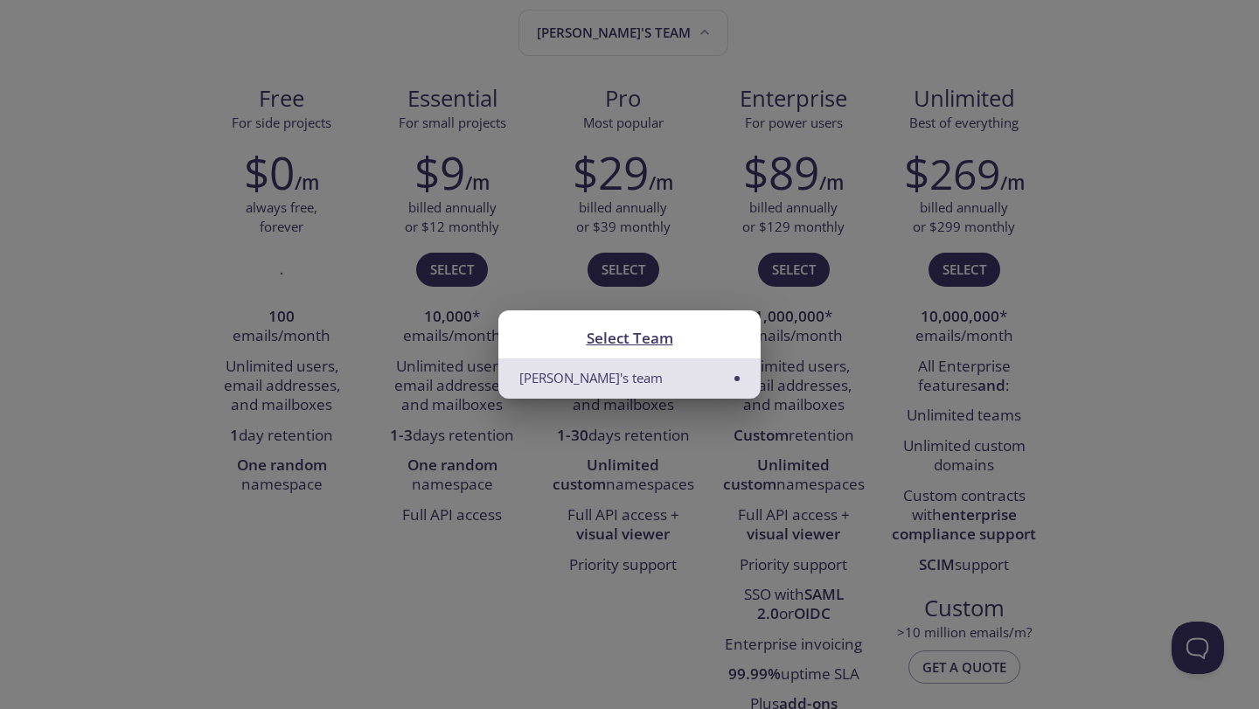
click at [620, 40] on div "Select Team Diogo's team" at bounding box center [629, 354] width 1259 height 709
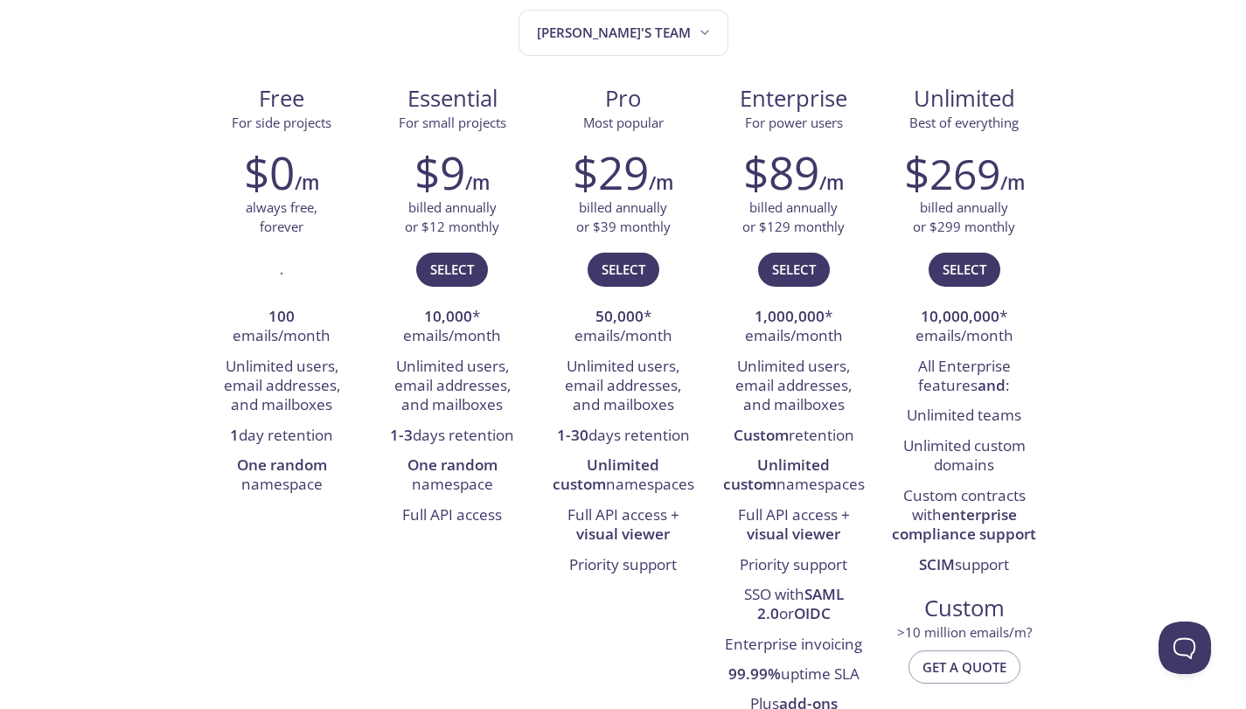
drag, startPoint x: 1235, startPoint y: 275, endPoint x: 1258, endPoint y: 230, distance: 50.5
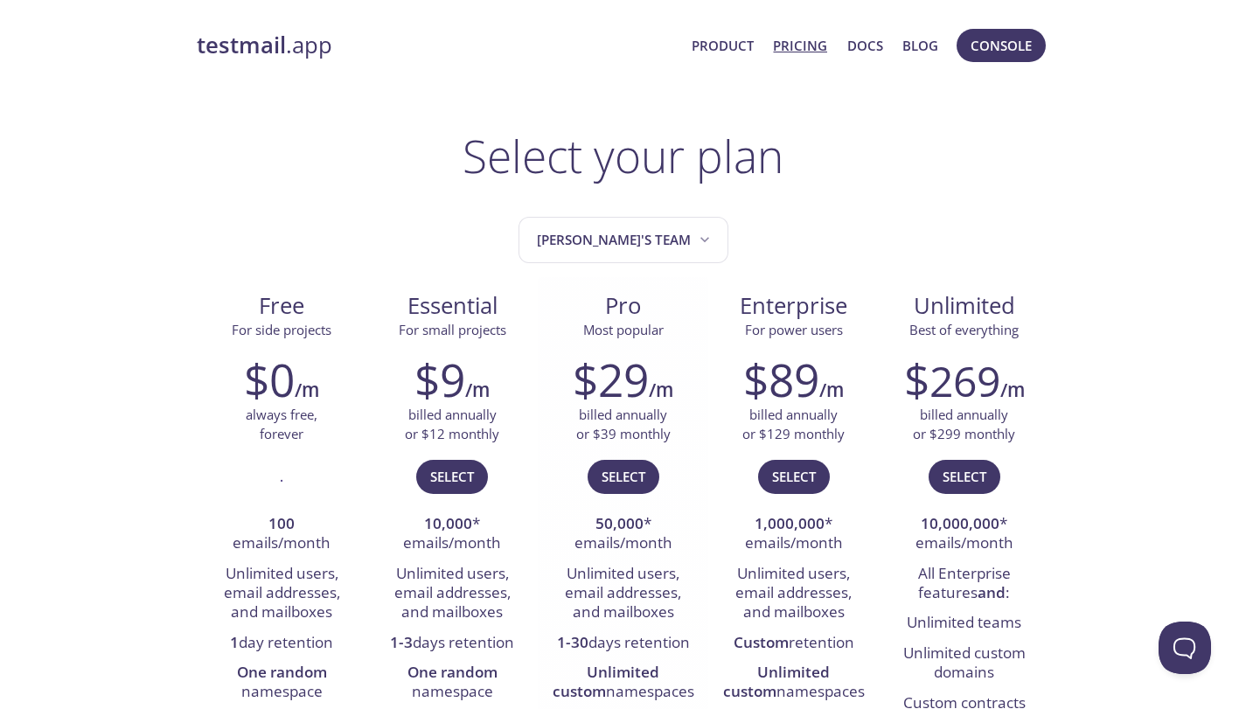
scroll to position [10, 0]
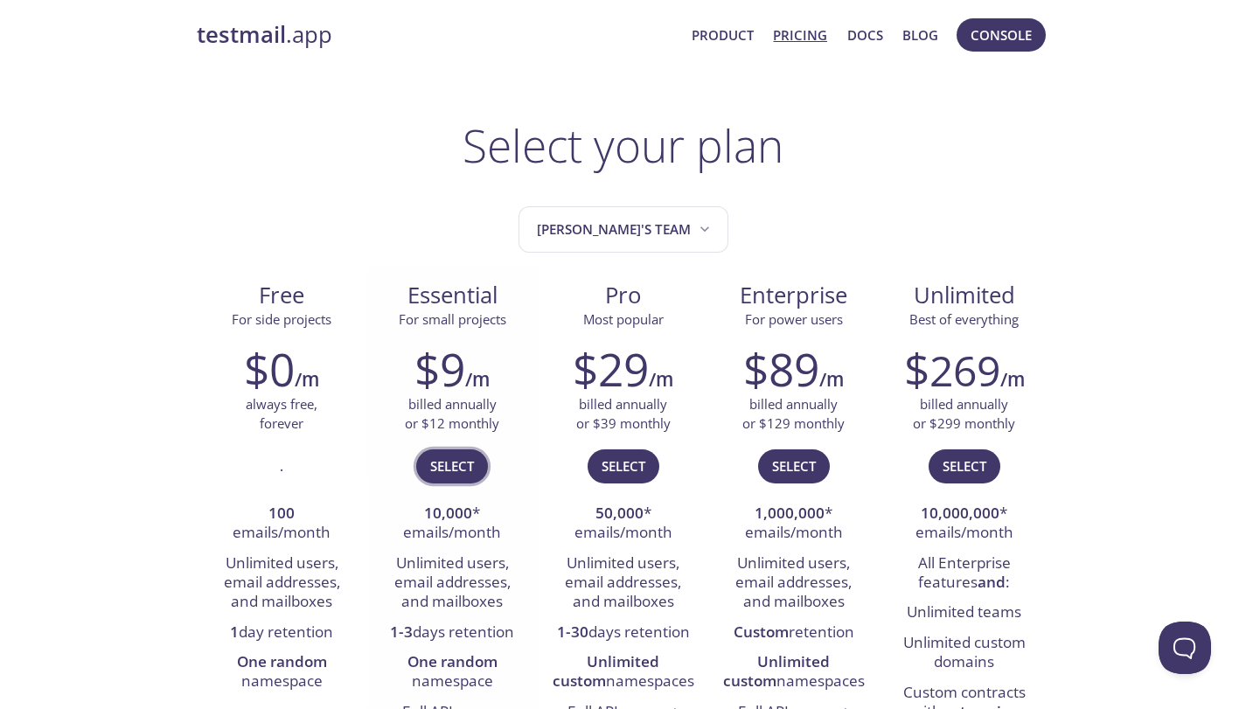
click at [438, 470] on span "Select" at bounding box center [452, 466] width 44 height 23
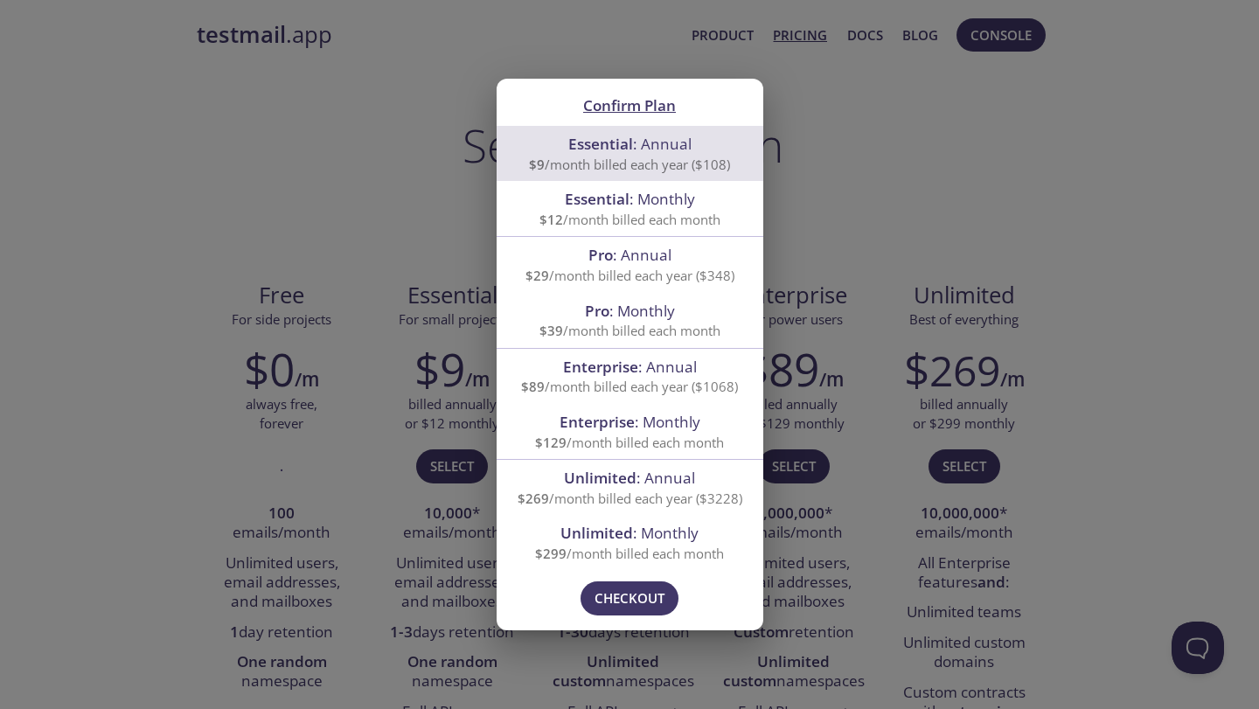
click at [418, 184] on div "Confirm Plan Essential : Annual $9 /month billed each year ($108) Essential : M…" at bounding box center [629, 354] width 1259 height 709
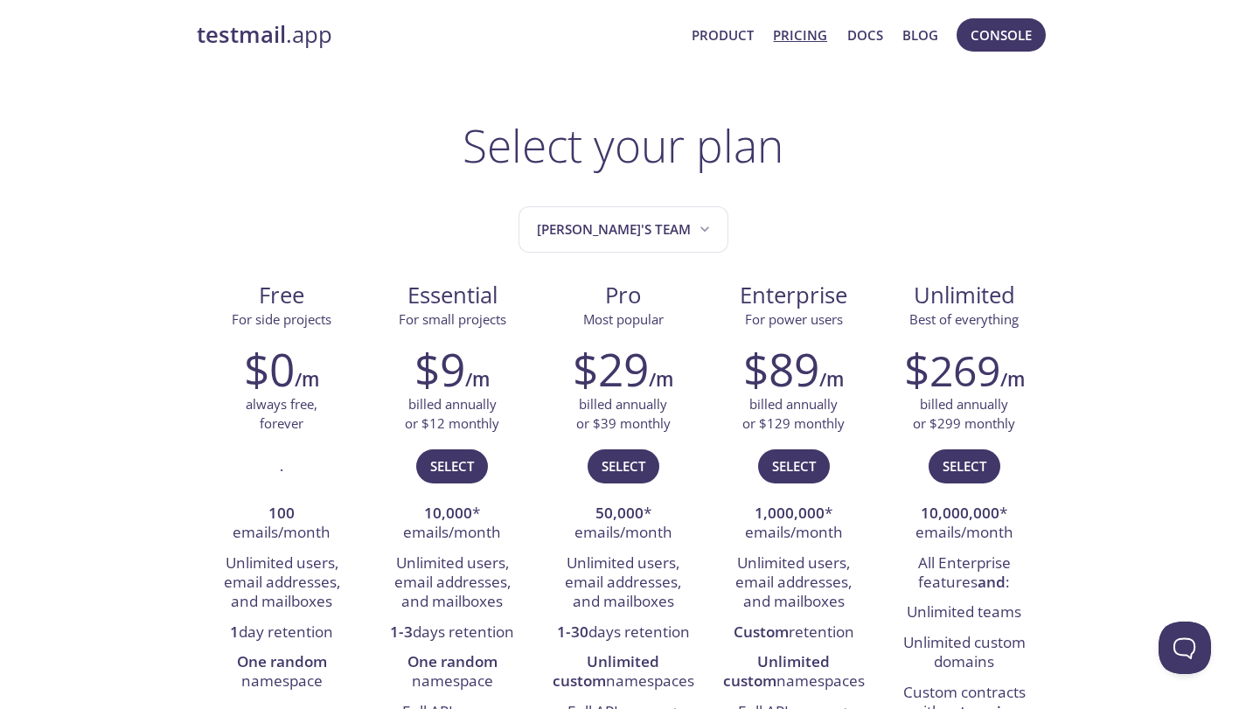
click at [277, 32] on strong "testmail" at bounding box center [241, 34] width 89 height 31
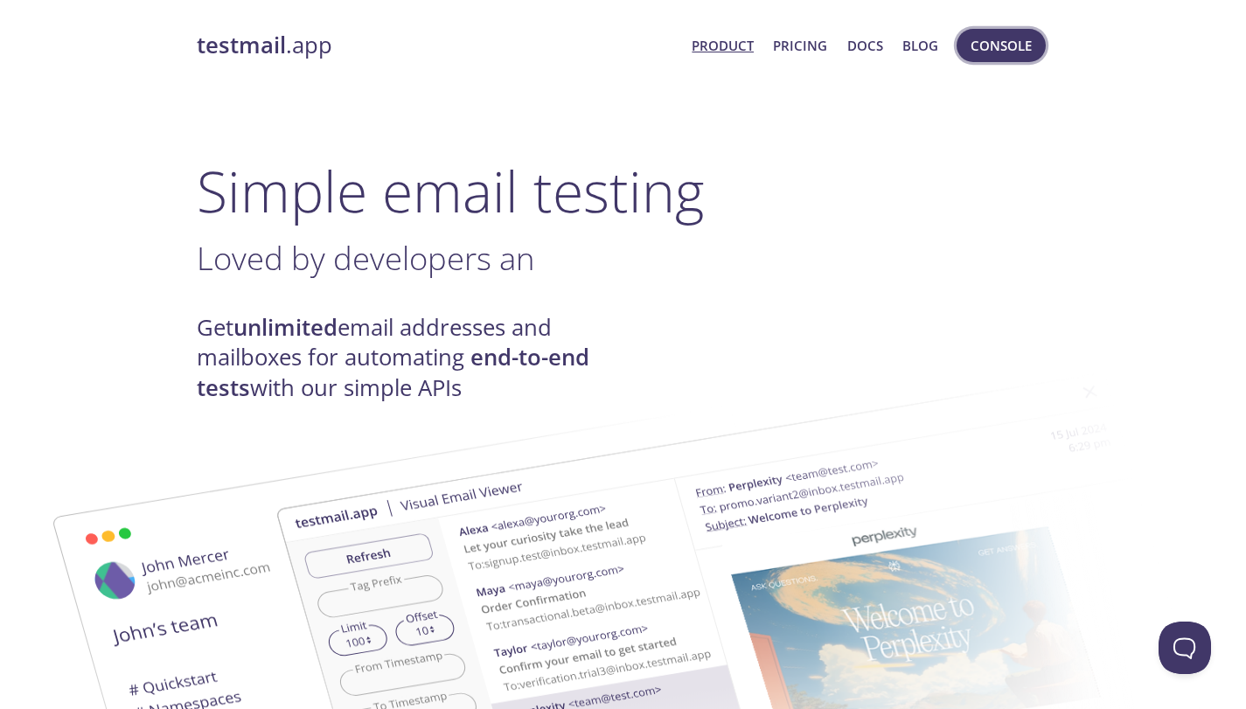
click at [972, 41] on span "Console" at bounding box center [1001, 45] width 61 height 23
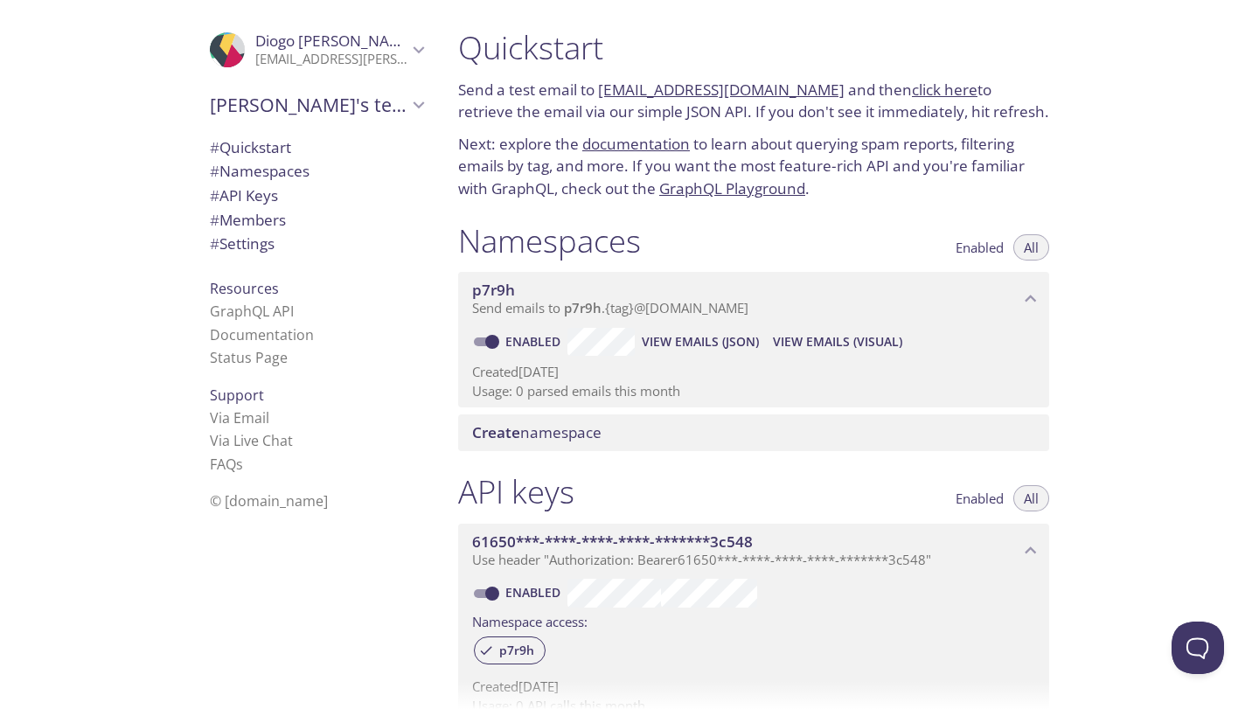
click at [536, 333] on link "Enabled" at bounding box center [535, 341] width 65 height 17
click at [524, 333] on input "Enabled" at bounding box center [492, 341] width 63 height 21
click at [523, 428] on span "Create namespace" at bounding box center [536, 432] width 129 height 20
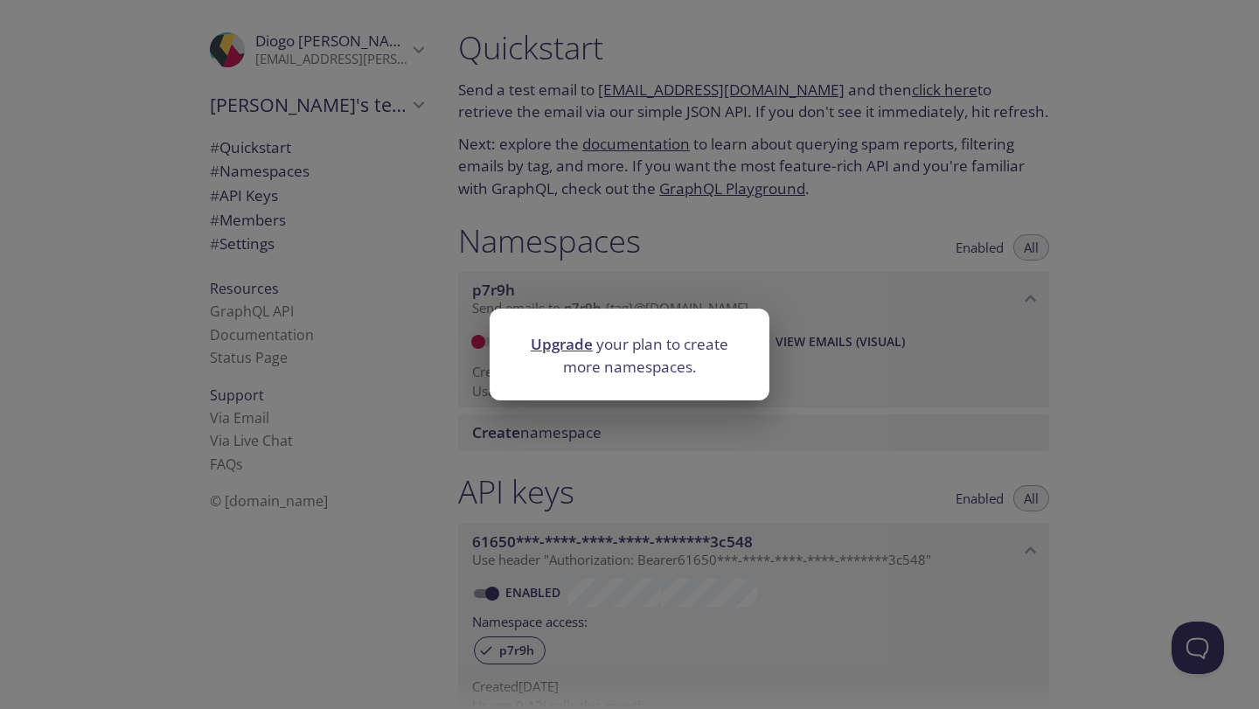
click at [523, 428] on div "Upgrade your plan to create more namespaces." at bounding box center [629, 354] width 1259 height 709
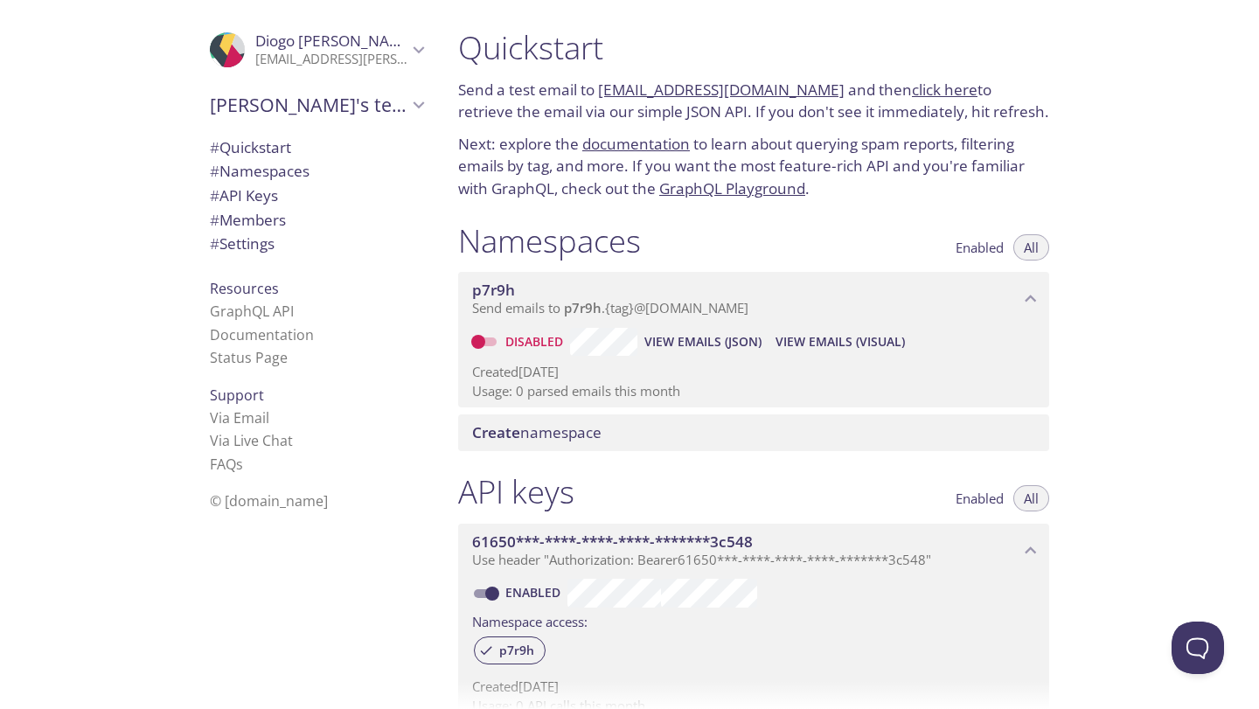
click at [483, 347] on input "Disabled" at bounding box center [478, 341] width 63 height 21
checkbox input "true"
click at [784, 306] on div "p7r9h Send emails to p7r9h . {tag} @[DOMAIN_NAME] Enabled View Emails (JSON) Vi…" at bounding box center [753, 340] width 591 height 136
click at [784, 306] on p "Send emails to p7r9h . {tag} @[DOMAIN_NAME]" at bounding box center [745, 308] width 547 height 17
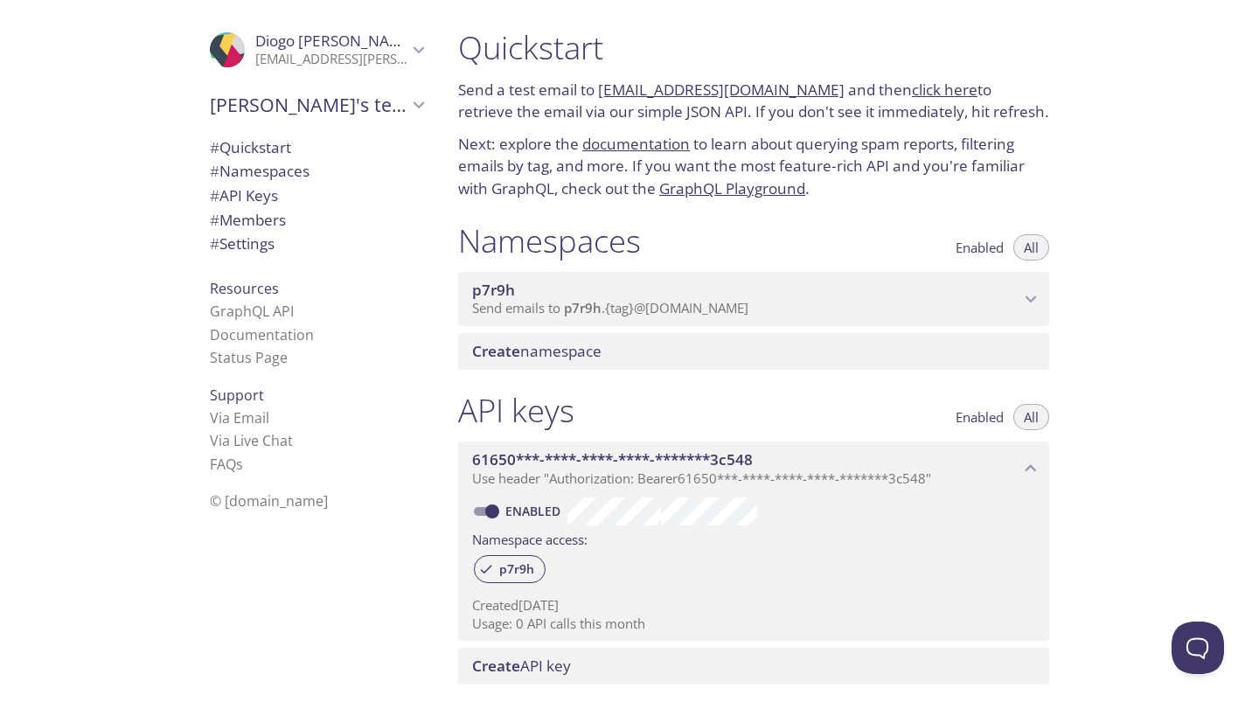
click at [700, 313] on span "Send emails to p7r9h . {tag} @[DOMAIN_NAME]" at bounding box center [610, 307] width 276 height 17
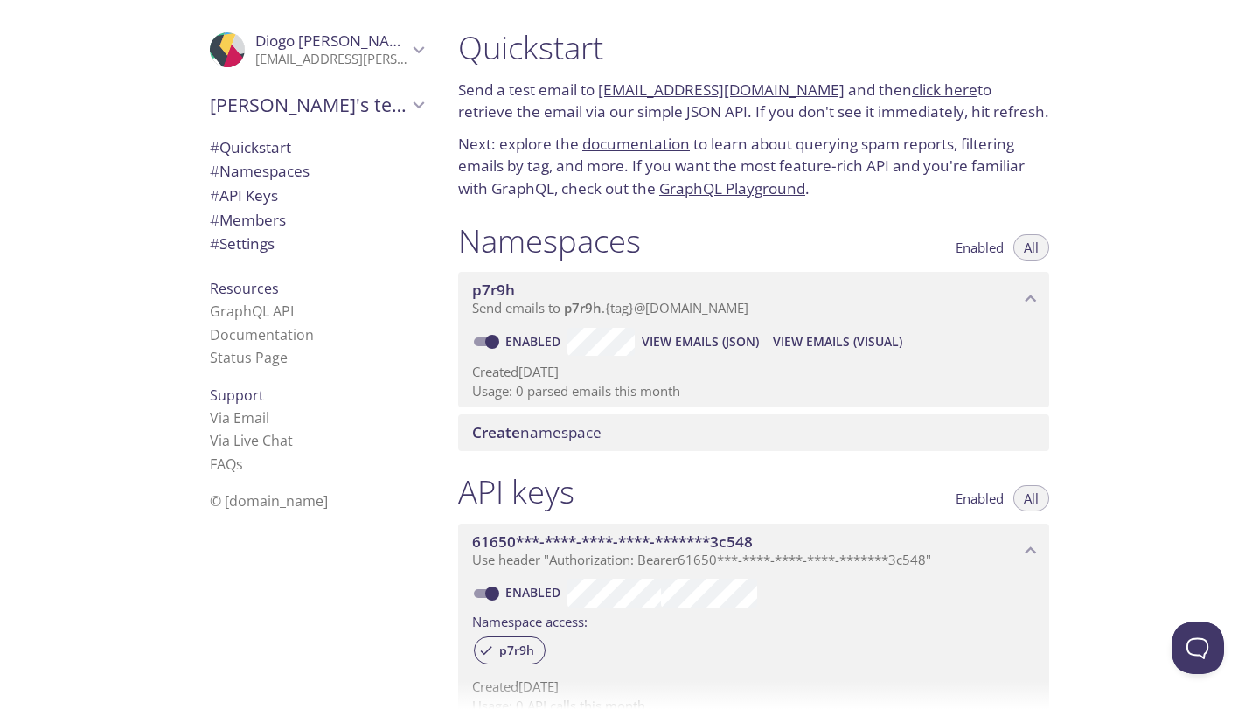
click at [574, 338] on div "p7r9h Send emails to p7r9h . {tag} @[DOMAIN_NAME] Enabled View Emails (JSON) Vi…" at bounding box center [753, 340] width 591 height 136
click at [669, 339] on span "View Emails (JSON)" at bounding box center [700, 341] width 117 height 21
click at [823, 331] on div "p7r9h Send emails to p7r9h . {tag} @[DOMAIN_NAME] Enabled View Emails (JSON) Vi…" at bounding box center [753, 340] width 591 height 136
click at [828, 345] on span "View Emails (Visual)" at bounding box center [837, 341] width 129 height 21
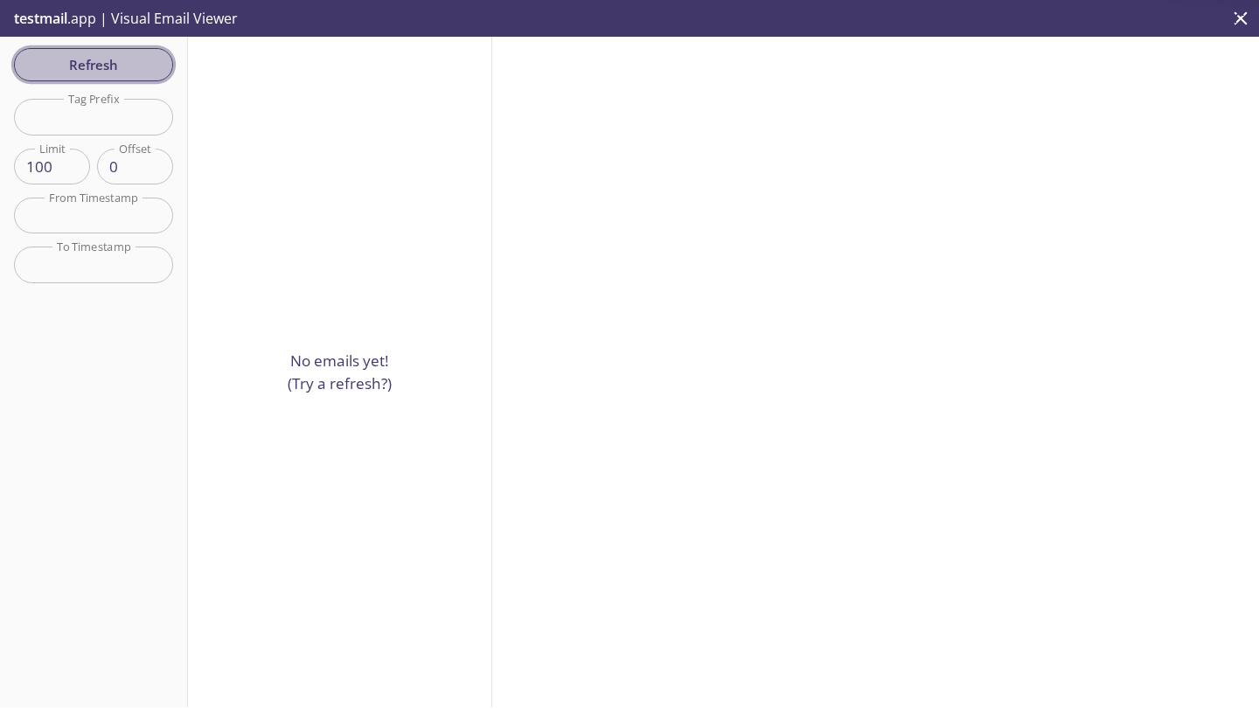
click at [93, 61] on span "Refresh" at bounding box center [93, 64] width 131 height 23
